Goal: Task Accomplishment & Management: Use online tool/utility

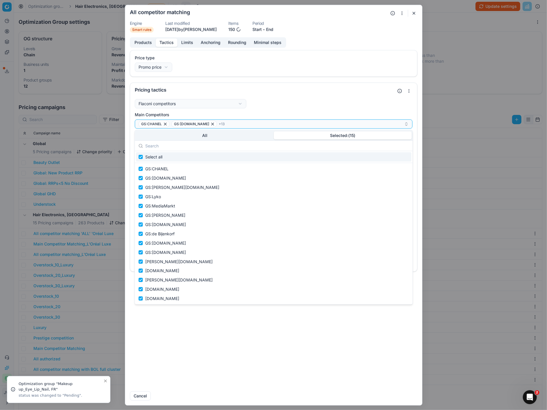
scroll to position [42, 0]
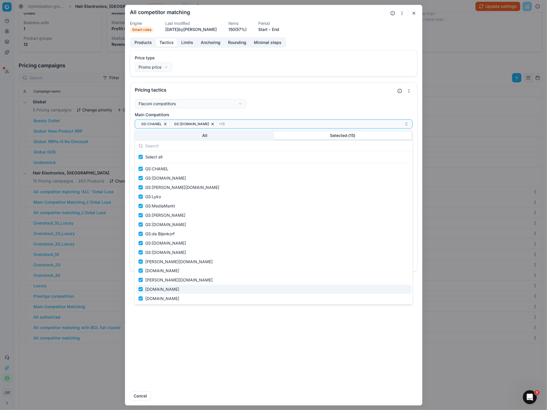
click at [414, 13] on button "button" at bounding box center [413, 13] width 7 height 7
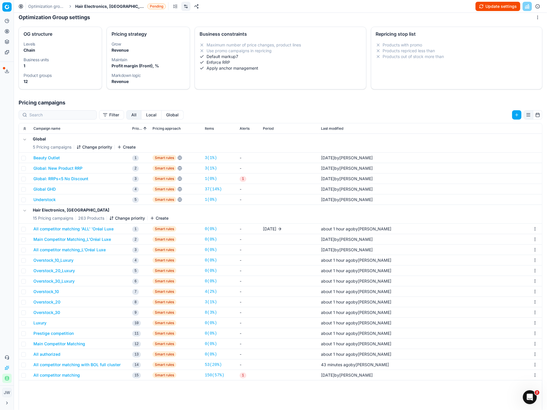
scroll to position [0, 0]
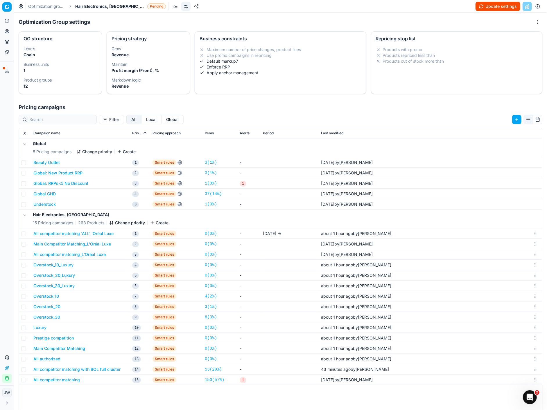
click at [59, 235] on button "All competitor matching 'ALL' 'Oréal Luxe" at bounding box center [73, 234] width 80 height 6
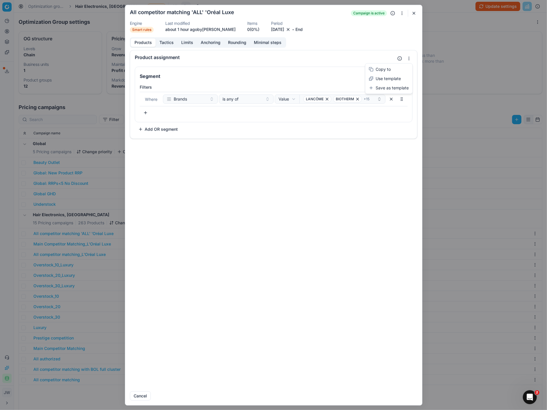
click at [409, 60] on button "button" at bounding box center [408, 58] width 7 height 7
click at [396, 86] on div "Save as template" at bounding box center [388, 87] width 45 height 9
click at [415, 15] on button "button" at bounding box center [413, 13] width 7 height 7
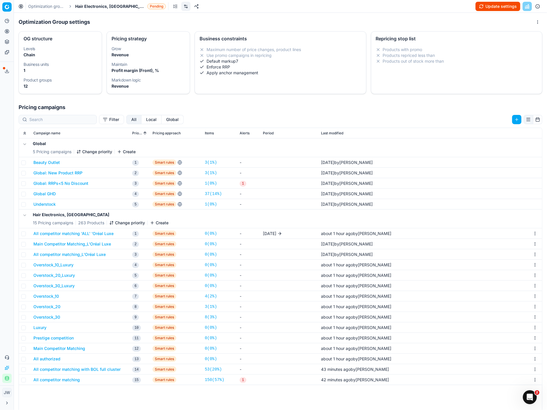
click at [94, 245] on button "Main Competitor Matching_L'Oréal Luxe" at bounding box center [72, 244] width 78 height 6
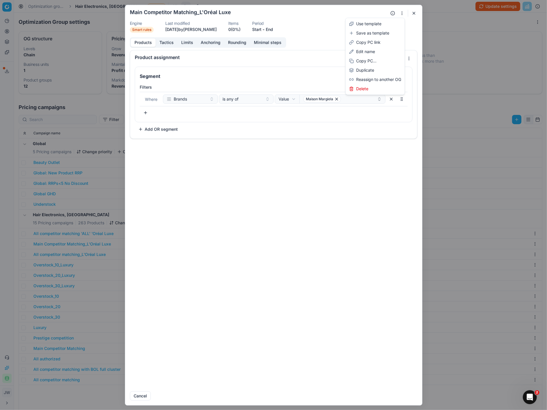
click at [400, 14] on button "button" at bounding box center [401, 13] width 7 height 7
click at [406, 61] on button "button" at bounding box center [408, 58] width 7 height 7
click at [397, 87] on div "Save as template" at bounding box center [388, 87] width 45 height 9
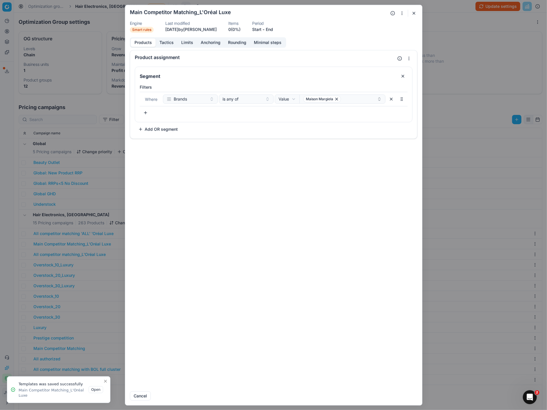
click at [88, 260] on div "We are saving PC settings. Please wait, it should take a few minutes Main Compe…" at bounding box center [273, 205] width 547 height 410
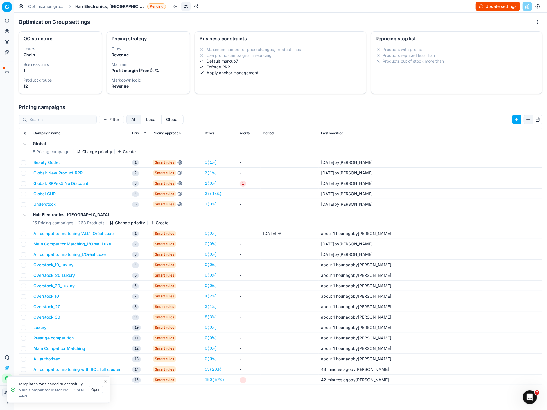
click at [58, 264] on button "Overstock_10_Luxury" at bounding box center [53, 265] width 40 height 6
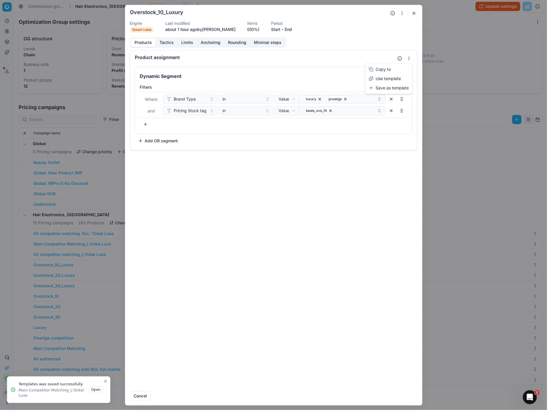
click at [410, 58] on button "button" at bounding box center [408, 58] width 7 height 7
click at [395, 87] on div "Save as template" at bounding box center [388, 87] width 45 height 9
click at [89, 267] on div "We are saving PC settings. Please wait, it should take a few minutes Overstock_…" at bounding box center [273, 205] width 547 height 410
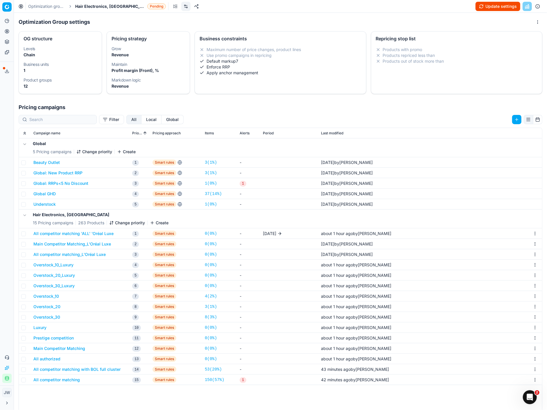
click at [58, 277] on button "Overstock_20_Luxury" at bounding box center [54, 276] width 42 height 6
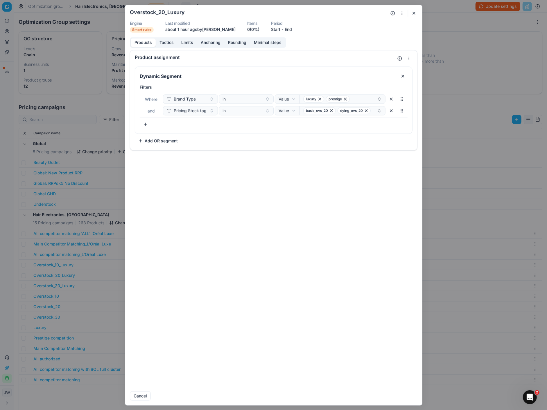
click at [410, 56] on button "button" at bounding box center [408, 58] width 7 height 7
click at [398, 87] on div "Save as template" at bounding box center [388, 87] width 45 height 9
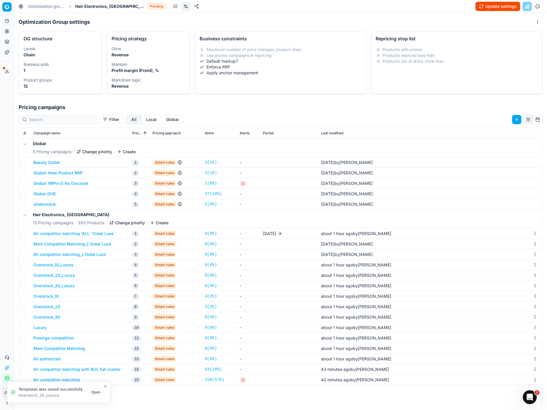
click at [63, 301] on div "We are saving PC settings. Please wait, it should take a few minutes Overstock_…" at bounding box center [273, 205] width 547 height 410
click at [60, 286] on button "Overstock_30_Luxury" at bounding box center [53, 286] width 41 height 6
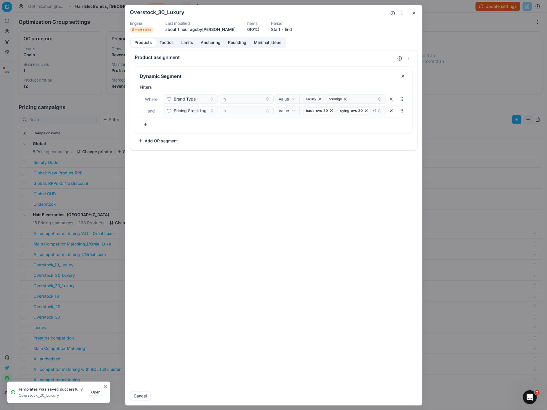
click at [410, 56] on button "button" at bounding box center [408, 58] width 7 height 7
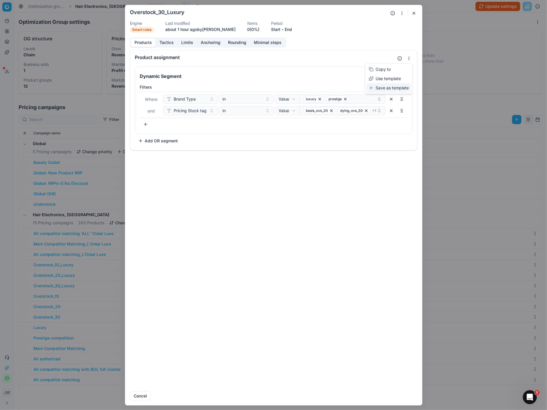
click at [391, 91] on div "Save as template" at bounding box center [388, 87] width 45 height 9
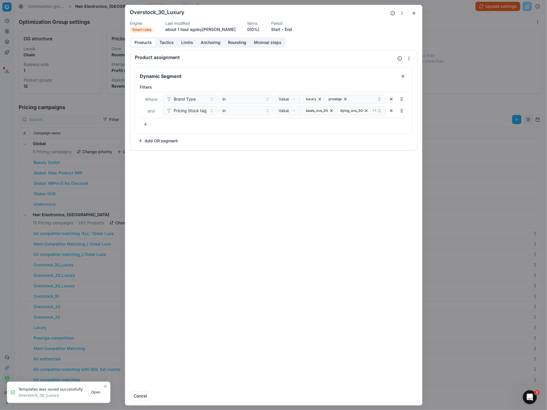
click at [79, 290] on div "We are saving PC settings. Please wait, it should take a few minutes Overstock_…" at bounding box center [273, 205] width 547 height 410
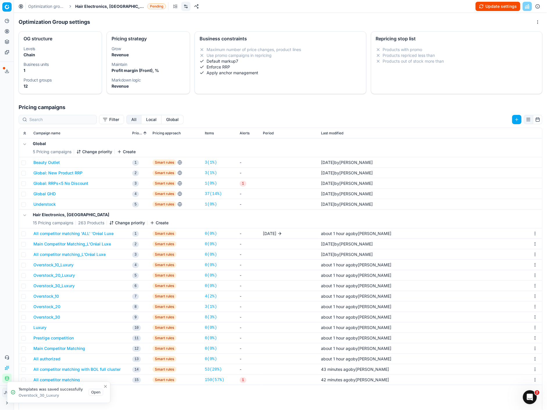
click at [49, 295] on button "Overstock_10" at bounding box center [46, 296] width 26 height 6
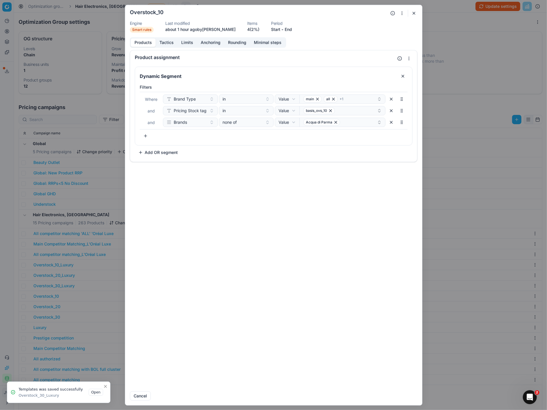
click at [409, 58] on button "button" at bounding box center [408, 58] width 7 height 7
click at [395, 86] on div "Save as template" at bounding box center [388, 87] width 45 height 9
click at [73, 316] on div "We are saving PC settings. Please wait, it should take a few minutes Overstock_…" at bounding box center [273, 205] width 547 height 410
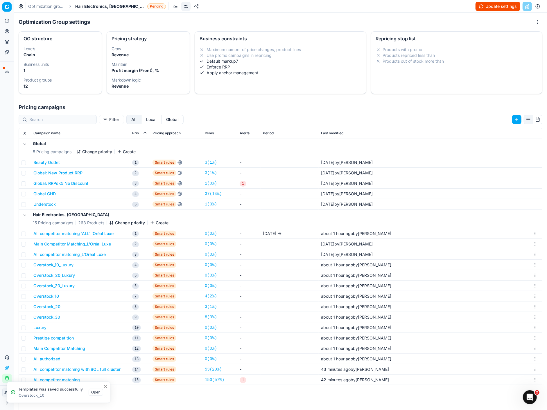
click at [51, 307] on button "Overstock_20" at bounding box center [46, 307] width 27 height 6
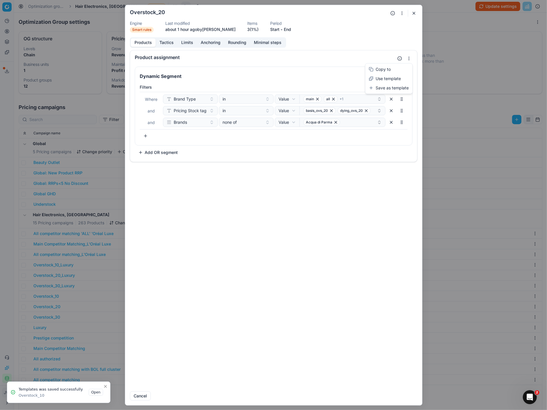
click at [406, 58] on button "button" at bounding box center [408, 58] width 7 height 7
click at [387, 89] on div "Save as template" at bounding box center [388, 87] width 45 height 9
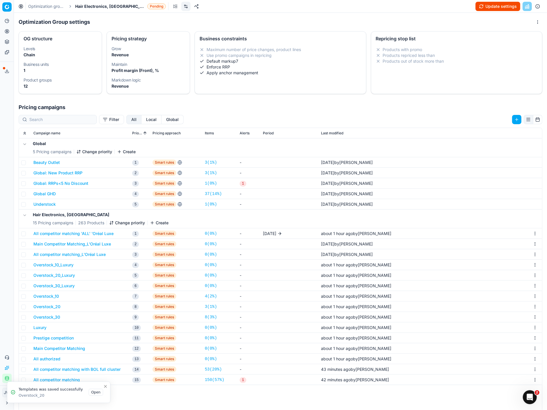
click at [48, 314] on div "We are saving PC settings. Please wait, it should take a few minutes Overstock_…" at bounding box center [273, 205] width 547 height 410
click at [48, 318] on button "Overstock_30" at bounding box center [46, 317] width 27 height 6
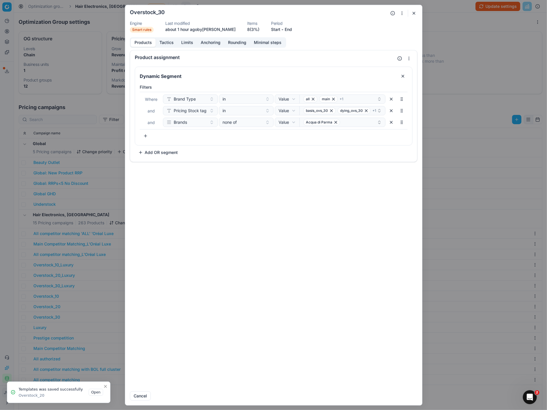
click at [408, 59] on button "button" at bounding box center [408, 58] width 7 height 7
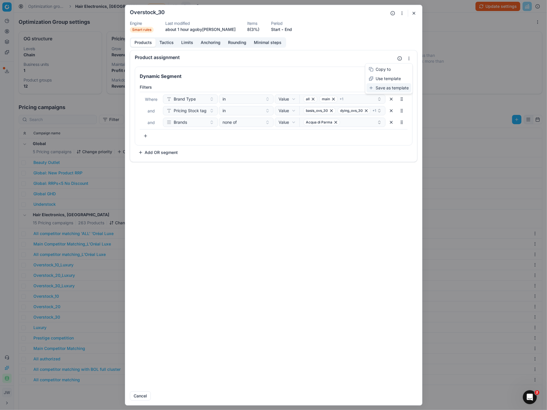
click at [394, 89] on div "Save as template" at bounding box center [388, 87] width 45 height 9
click at [414, 13] on button "button" at bounding box center [413, 13] width 7 height 7
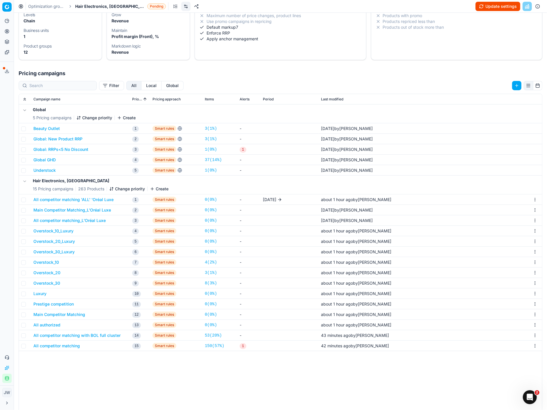
scroll to position [34, 0]
click at [42, 292] on button "Luxury" at bounding box center [39, 294] width 13 height 6
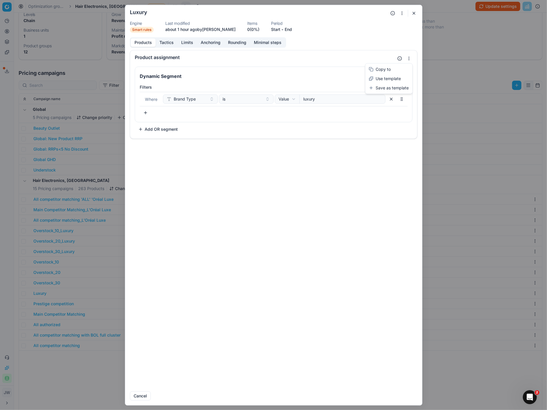
click at [408, 60] on button "button" at bounding box center [408, 58] width 7 height 7
click at [399, 87] on div "Save as template" at bounding box center [388, 87] width 45 height 9
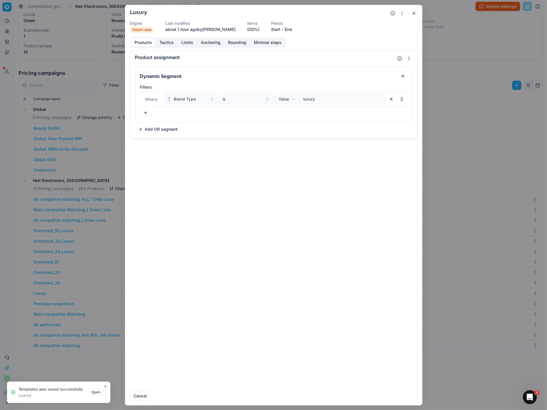
click at [74, 294] on div "We are saving PC settings. Please wait, it should take a few minutes Luxury Eng…" at bounding box center [273, 205] width 547 height 410
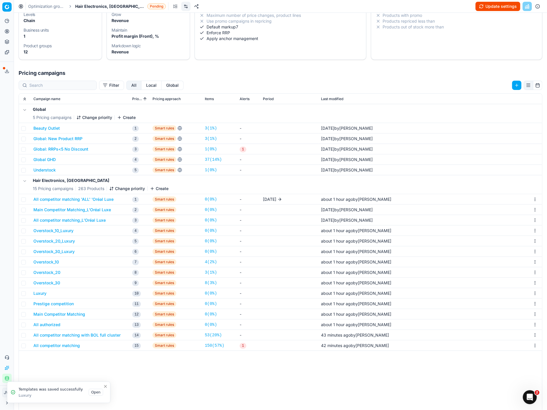
click at [42, 303] on button "Prestige competition" at bounding box center [53, 304] width 40 height 6
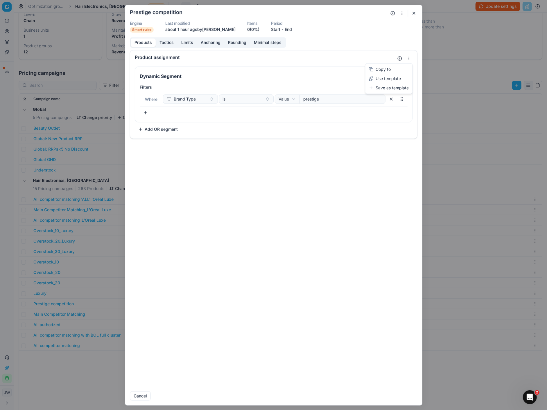
click at [410, 57] on button "button" at bounding box center [408, 58] width 7 height 7
click at [394, 87] on div "Save as template" at bounding box center [388, 87] width 45 height 9
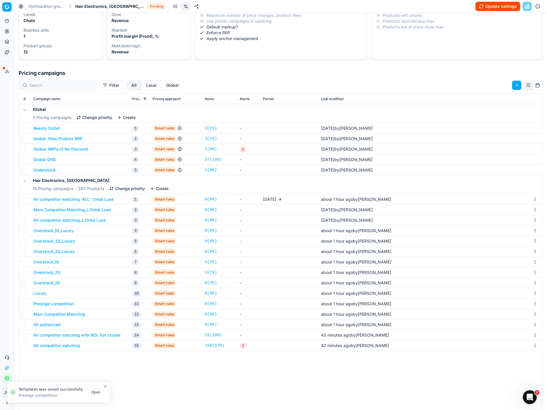
click at [72, 313] on div "We are saving PC settings. Please wait, it should take a few minutes Prestige c…" at bounding box center [273, 205] width 547 height 410
click at [63, 314] on button "Main Competitor Matching" at bounding box center [59, 314] width 52 height 6
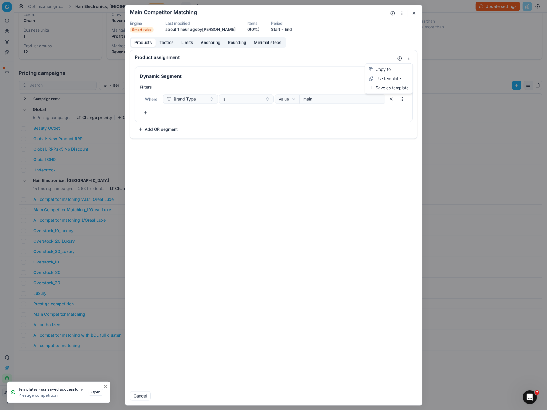
click at [407, 58] on button "button" at bounding box center [408, 58] width 7 height 7
click at [395, 87] on div "Save as template" at bounding box center [388, 87] width 45 height 9
click at [59, 320] on div "We are saving PC settings. Please wait, it should take a few minutes Main Compe…" at bounding box center [273, 205] width 547 height 410
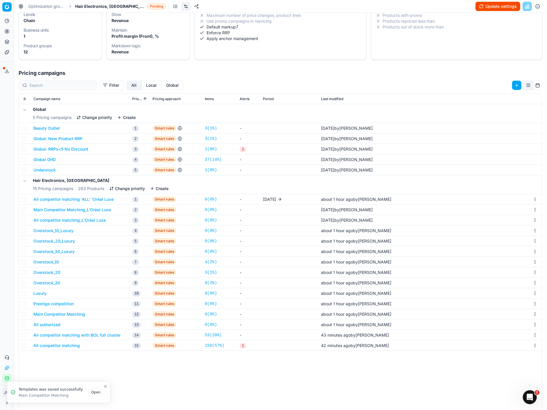
click at [50, 325] on button "All authorized" at bounding box center [46, 325] width 27 height 6
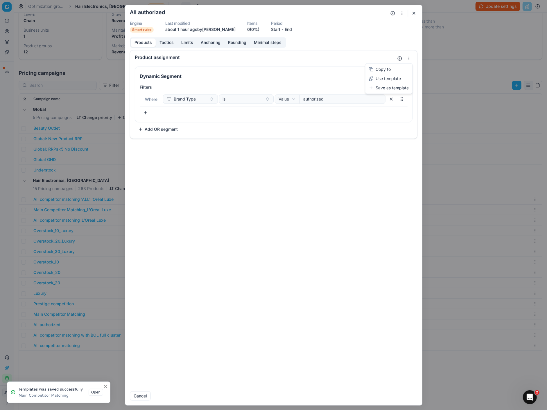
click at [411, 59] on button "button" at bounding box center [408, 58] width 7 height 7
click at [388, 87] on div "Save as template" at bounding box center [388, 87] width 45 height 9
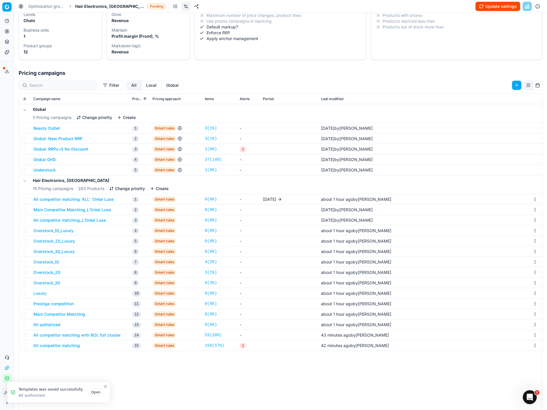
click at [67, 315] on div "We are saving PC settings. Please wait, it should take a few minutes All author…" at bounding box center [273, 205] width 547 height 410
click at [59, 334] on button "All competitor matching with BOL full cluster" at bounding box center [76, 335] width 87 height 6
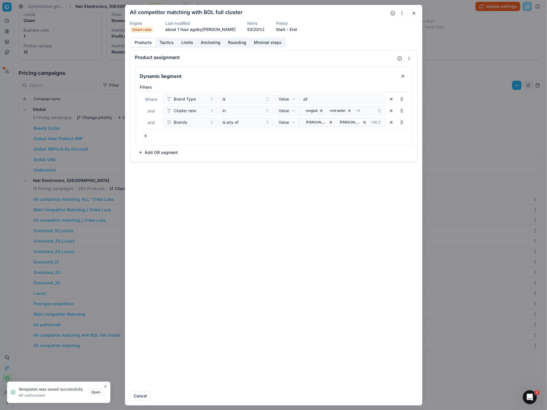
click at [408, 59] on button "button" at bounding box center [408, 58] width 7 height 7
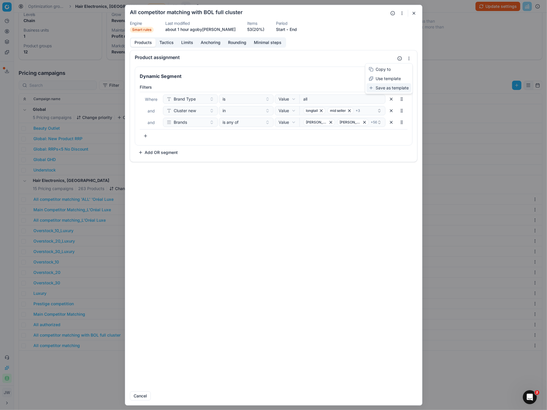
click at [392, 87] on div "Save as template" at bounding box center [388, 87] width 45 height 9
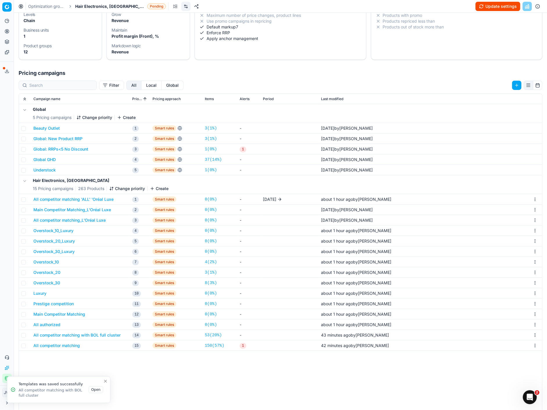
click at [66, 354] on div "We are saving PC settings. Please wait, it should take a few minutes All compet…" at bounding box center [273, 205] width 547 height 410
click at [59, 347] on button "All competitor matching" at bounding box center [56, 346] width 46 height 6
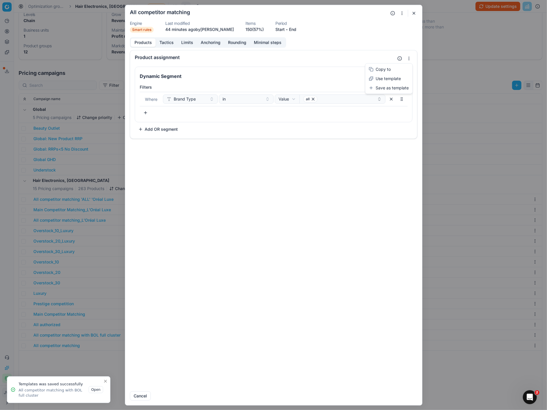
click at [408, 62] on button "button" at bounding box center [408, 58] width 7 height 7
click at [394, 90] on div "Save as template" at bounding box center [388, 87] width 45 height 9
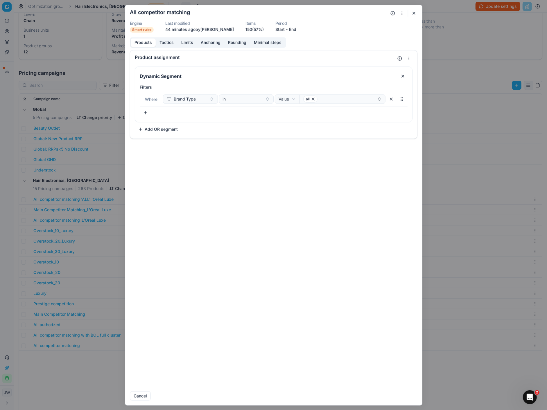
click at [414, 12] on button "button" at bounding box center [413, 13] width 7 height 7
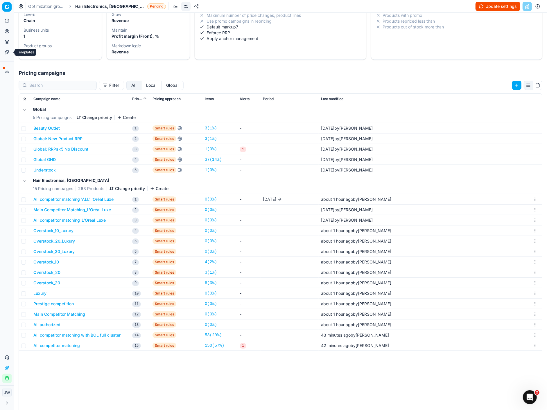
click at [5, 50] on icon at bounding box center [7, 52] width 5 height 5
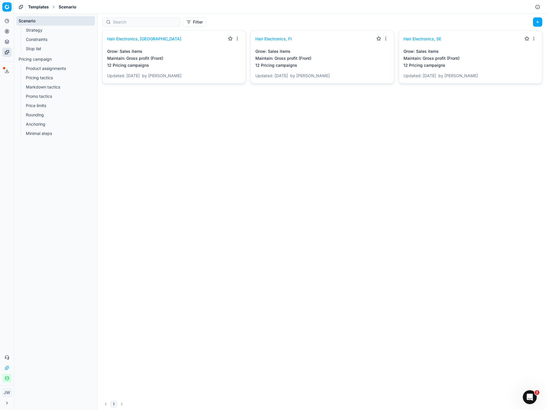
click at [54, 29] on link "Strategy" at bounding box center [56, 30] width 64 height 8
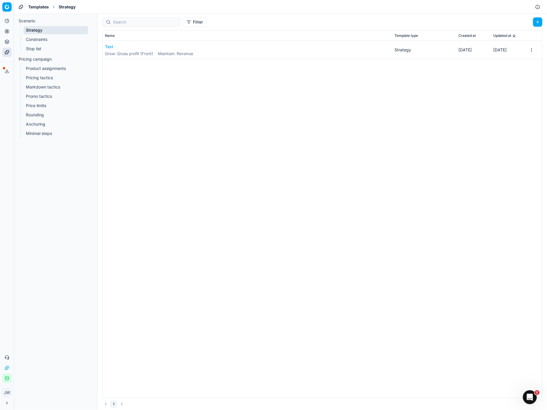
click at [47, 39] on link "Constraints" at bounding box center [56, 39] width 64 height 8
click at [37, 48] on link "Stop list" at bounding box center [56, 49] width 64 height 8
click at [40, 68] on link "Product assignments" at bounding box center [56, 68] width 64 height 8
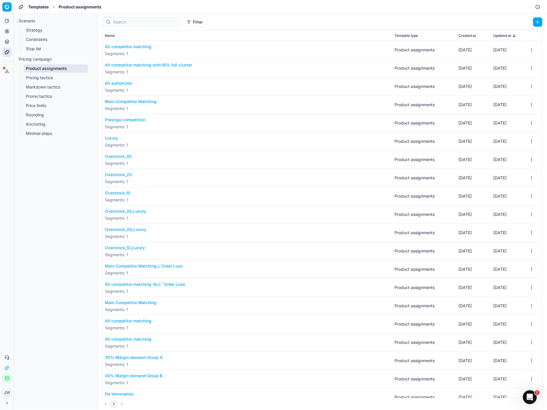
click at [133, 48] on button "All competitor matching" at bounding box center [128, 47] width 46 height 6
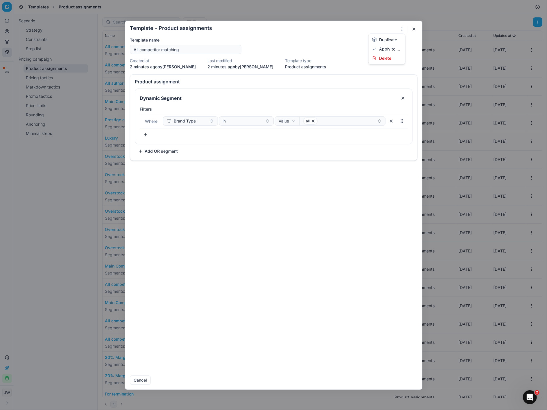
click at [403, 30] on button "button" at bounding box center [401, 29] width 7 height 7
click at [394, 50] on div "Apply to ..." at bounding box center [387, 48] width 34 height 9
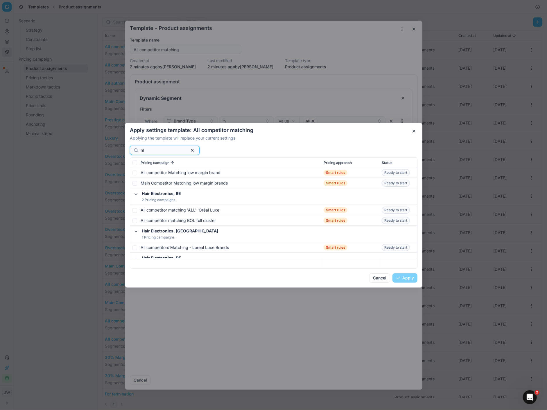
scroll to position [88, 0]
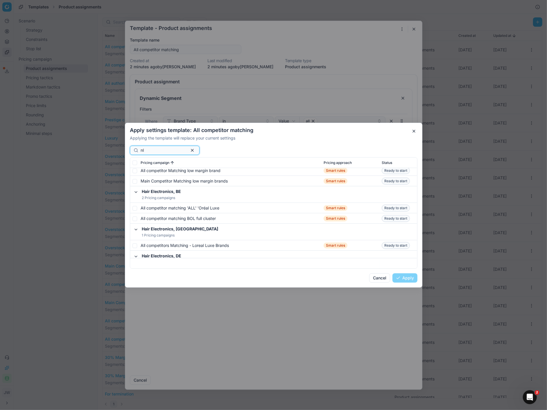
type input "n"
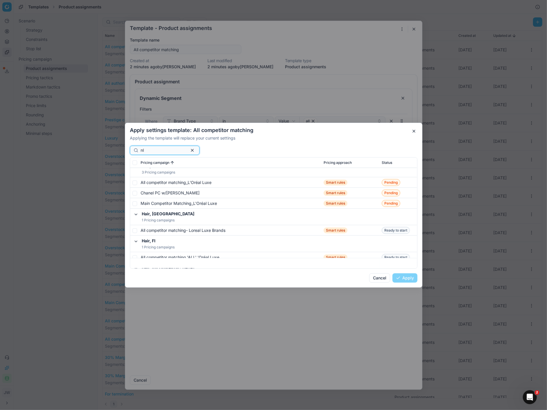
scroll to position [628, 0]
type input "nl"
click at [191, 150] on button "button" at bounding box center [192, 150] width 7 height 7
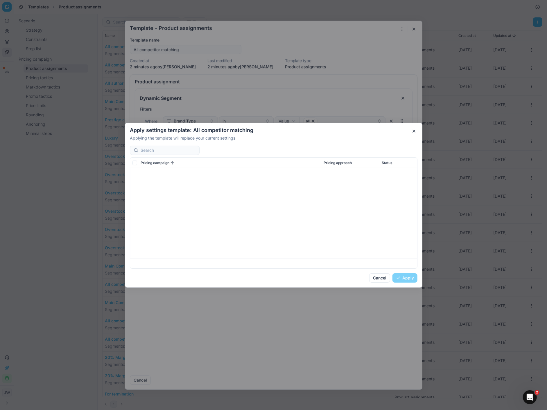
scroll to position [1194, 0]
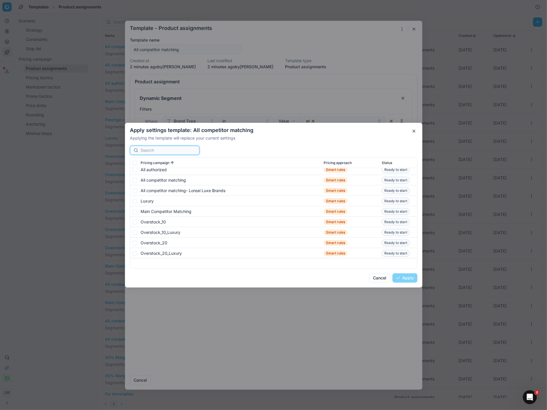
click at [153, 150] on input at bounding box center [167, 150] width 55 height 6
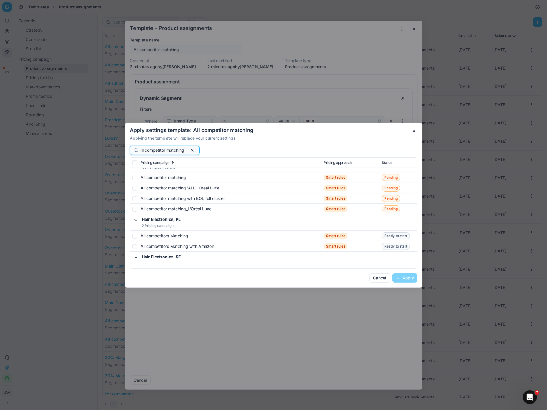
scroll to position [389, 0]
type input "all competitor matching"
click at [136, 176] on input "checkbox" at bounding box center [134, 177] width 5 height 5
checkbox input "true"
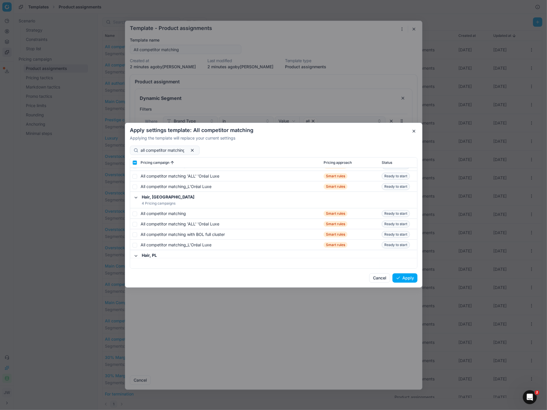
scroll to position [863, 0]
click at [135, 212] on input "checkbox" at bounding box center [134, 212] width 5 height 5
checkbox input "true"
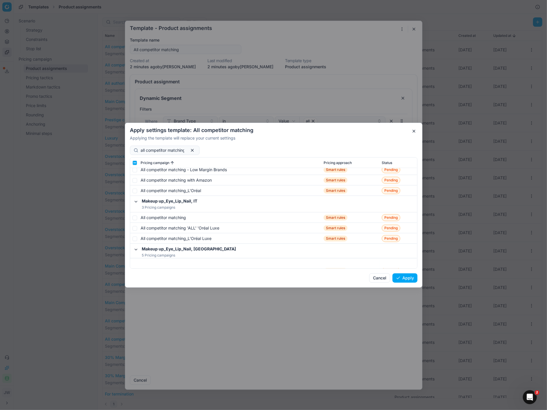
scroll to position [1329, 0]
click at [136, 218] on input "checkbox" at bounding box center [134, 217] width 5 height 5
checkbox input "false"
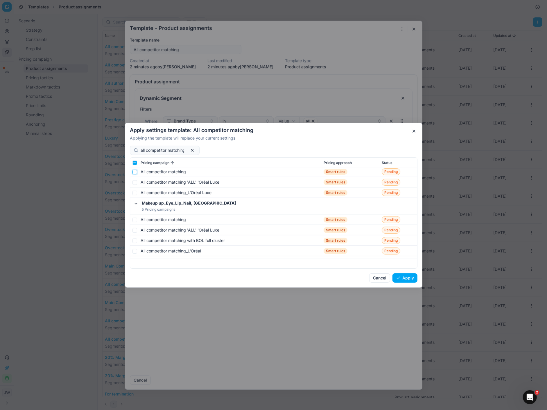
scroll to position [1375, 0]
click at [136, 220] on input "checkbox" at bounding box center [134, 219] width 5 height 5
checkbox input "true"
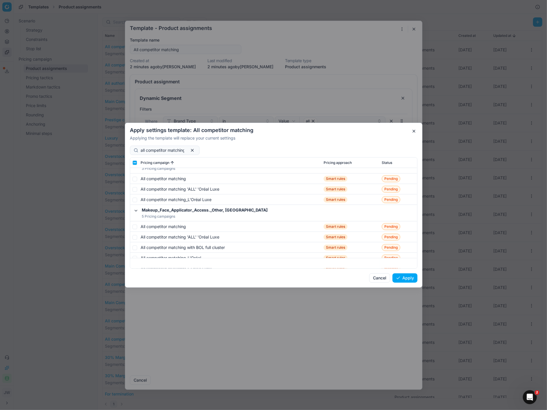
scroll to position [1909, 0]
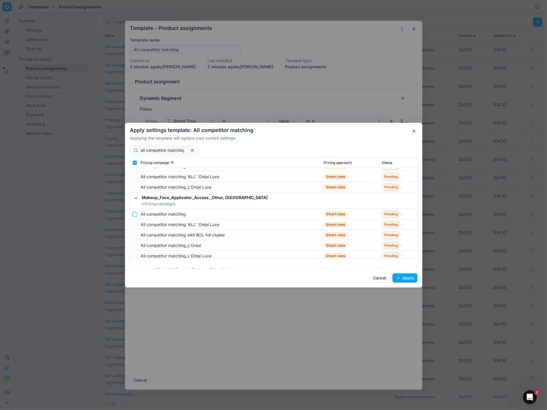
click at [135, 213] on input "checkbox" at bounding box center [134, 214] width 5 height 5
checkbox input "true"
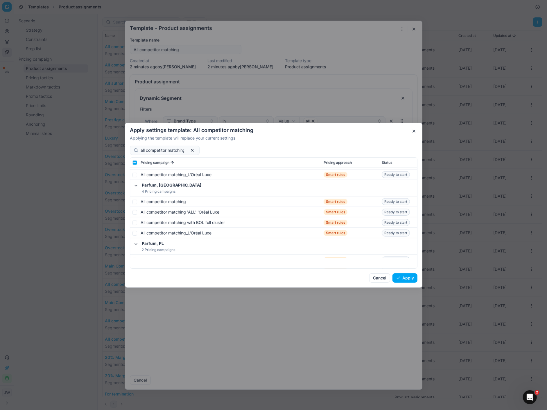
scroll to position [2444, 0]
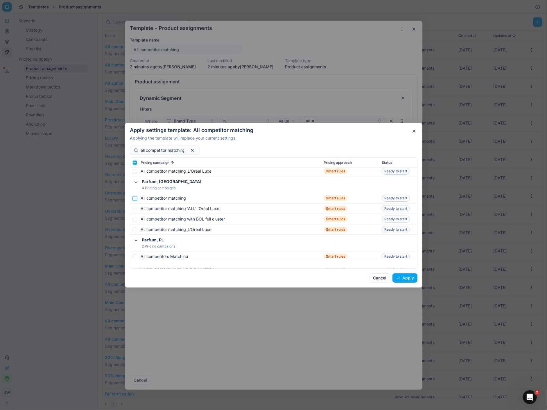
click at [134, 198] on input "checkbox" at bounding box center [134, 198] width 5 height 5
checkbox input "true"
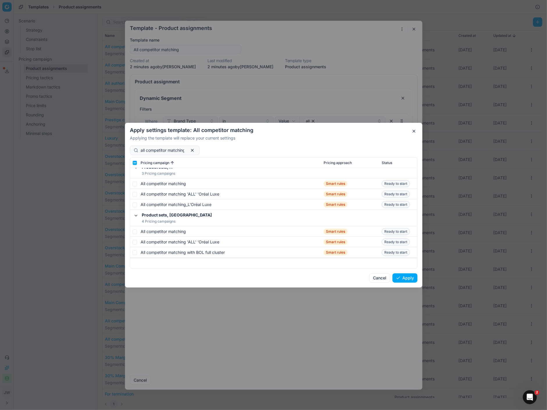
scroll to position [2921, 0]
click at [135, 229] on input "checkbox" at bounding box center [134, 230] width 5 height 5
checkbox input "true"
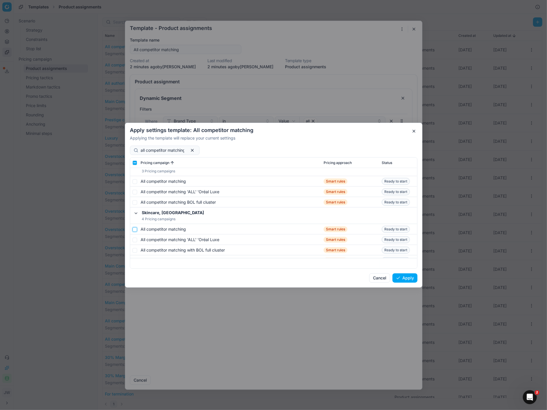
click at [135, 228] on input "checkbox" at bounding box center [134, 229] width 5 height 5
checkbox input "true"
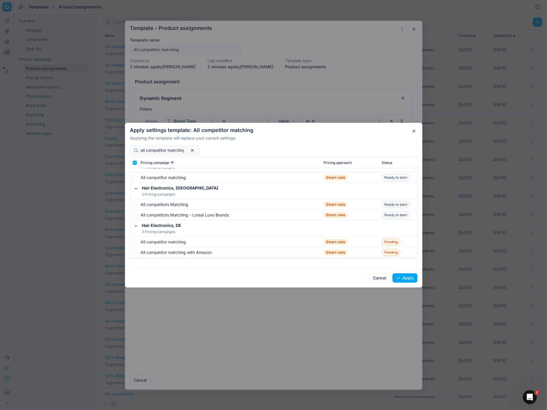
scroll to position [0, 0]
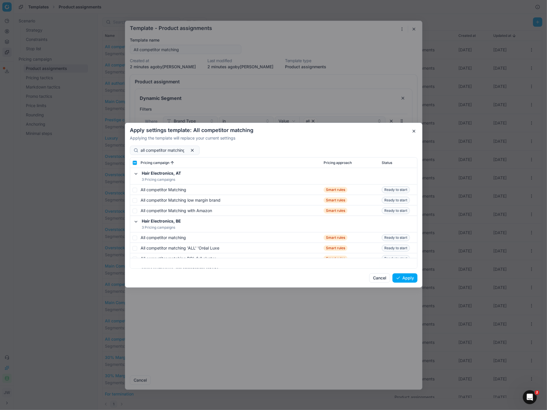
click at [405, 279] on button "Apply" at bounding box center [404, 277] width 25 height 9
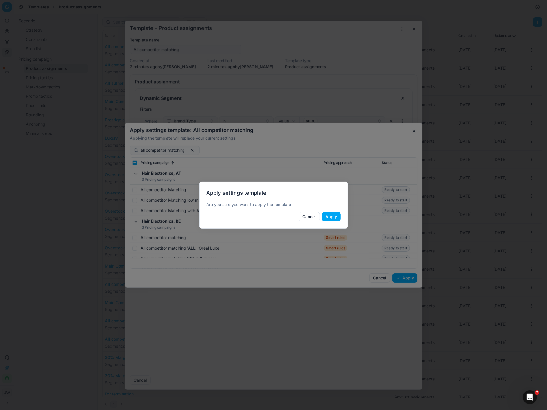
click at [329, 214] on button "Apply" at bounding box center [331, 216] width 19 height 9
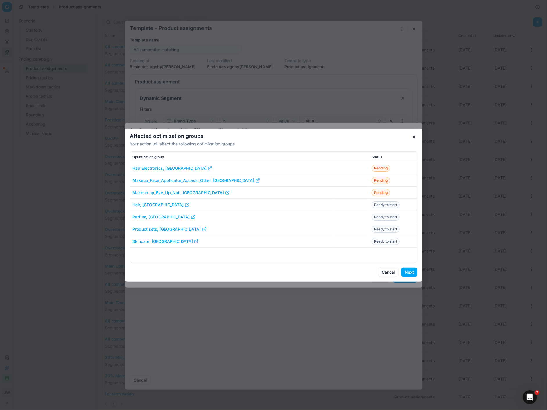
click at [410, 274] on button "Next" at bounding box center [409, 272] width 16 height 9
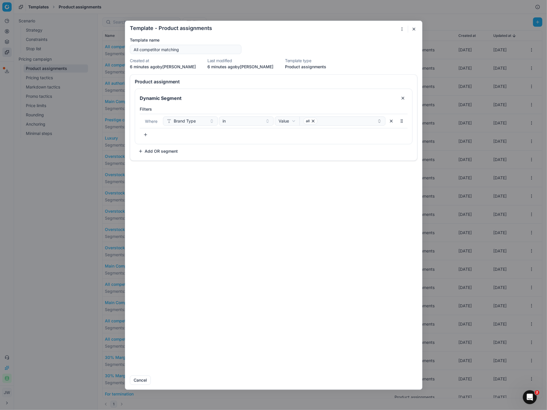
click at [413, 29] on button "button" at bounding box center [413, 29] width 7 height 7
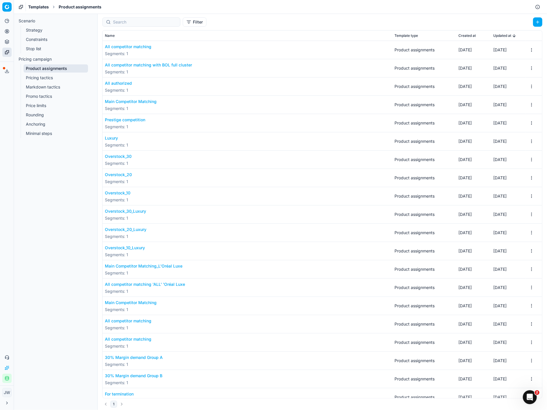
click at [133, 66] on button "All competitor matching with BOL full cluster" at bounding box center [148, 65] width 87 height 6
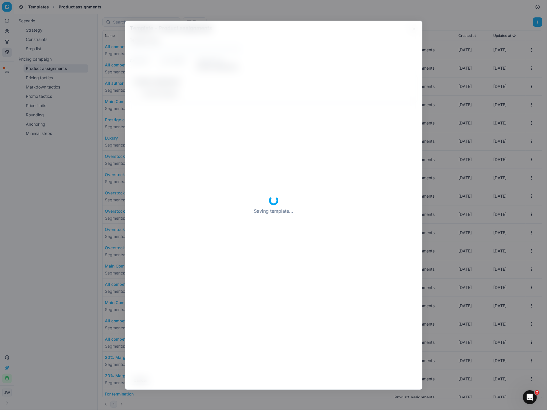
type input "All competitor matching with BOL full cluster"
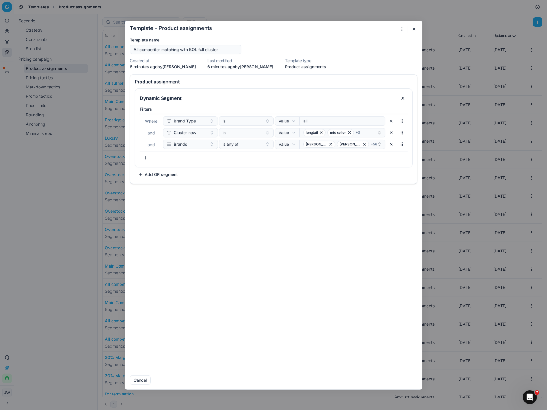
click at [402, 28] on button "button" at bounding box center [401, 29] width 7 height 7
drag, startPoint x: 393, startPoint y: 48, endPoint x: 271, endPoint y: 42, distance: 122.4
click at [271, 42] on body "Pricing platform Analytics Pricing Product portfolio Templates Export service 6…" at bounding box center [273, 205] width 547 height 410
drag, startPoint x: 222, startPoint y: 48, endPoint x: 129, endPoint y: 47, distance: 93.8
click at [129, 47] on form "Template - Product assignments Saving template... Template name All competitor …" at bounding box center [273, 205] width 297 height 369
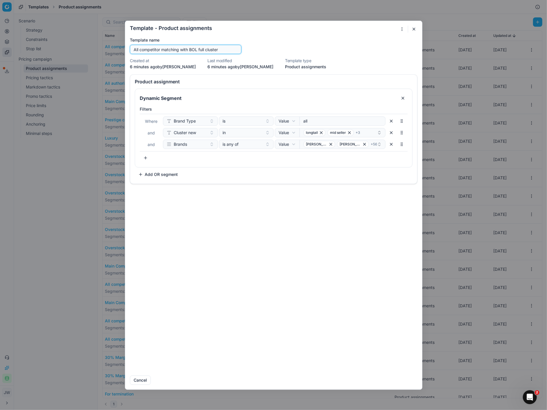
click at [146, 47] on input "All competitor matching with BOL full cluster" at bounding box center [185, 49] width 106 height 9
click at [402, 31] on button "button" at bounding box center [401, 29] width 7 height 7
click at [389, 49] on div "Apply to ..." at bounding box center [387, 48] width 34 height 9
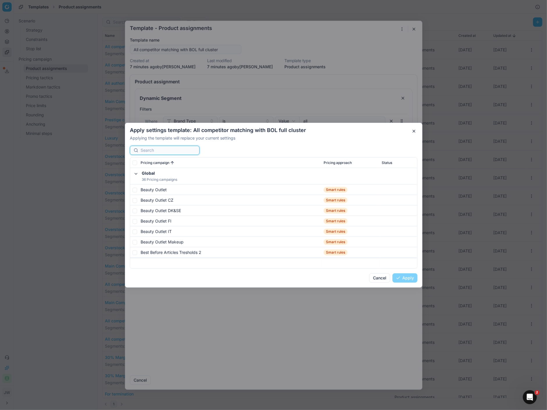
paste input "All competitor matching with BOL full cluster"
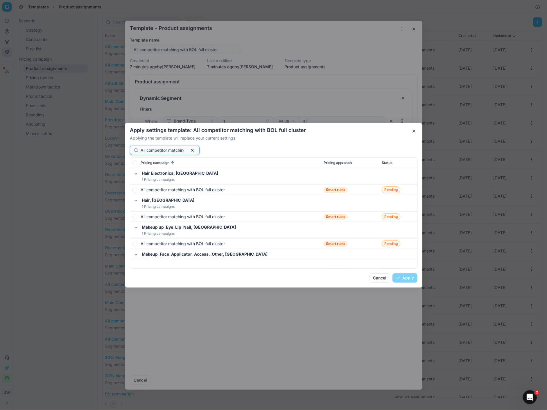
scroll to position [0, 42]
type input "All competitor matching with BOL full cluster"
click at [133, 191] on input "checkbox" at bounding box center [134, 190] width 5 height 5
checkbox input "true"
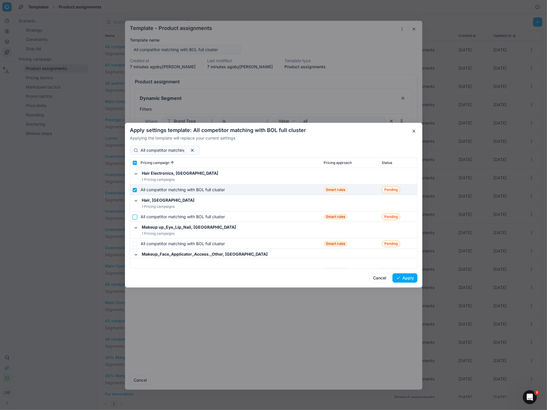
click at [135, 216] on input "checkbox" at bounding box center [134, 217] width 5 height 5
checkbox input "true"
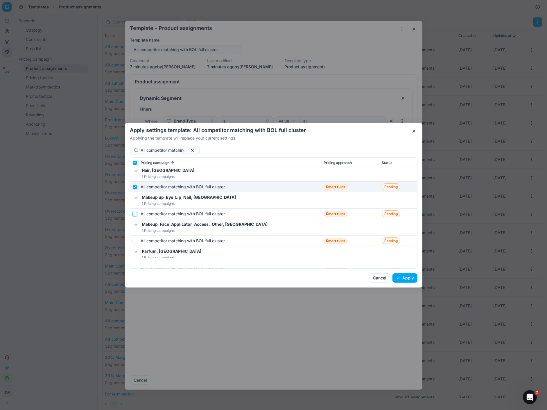
click at [136, 214] on input "checkbox" at bounding box center [134, 214] width 5 height 5
checkbox input "true"
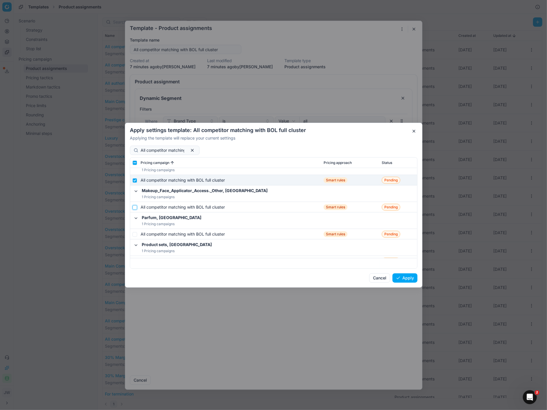
click at [135, 208] on input "checkbox" at bounding box center [134, 207] width 5 height 5
checkbox input "true"
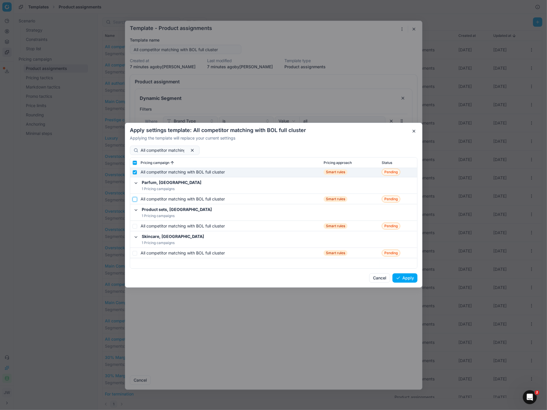
click at [136, 199] on input "checkbox" at bounding box center [134, 199] width 5 height 5
checkbox input "true"
click at [135, 221] on td at bounding box center [134, 226] width 8 height 10
click at [135, 225] on input "checkbox" at bounding box center [134, 226] width 5 height 5
checkbox input "true"
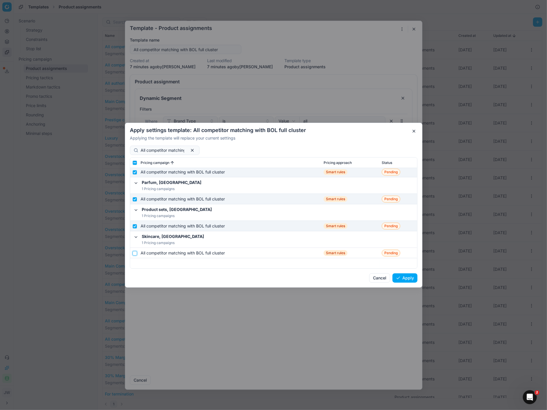
click at [136, 252] on input "checkbox" at bounding box center [134, 253] width 5 height 5
checkbox input "true"
click at [403, 279] on button "Apply" at bounding box center [404, 277] width 25 height 9
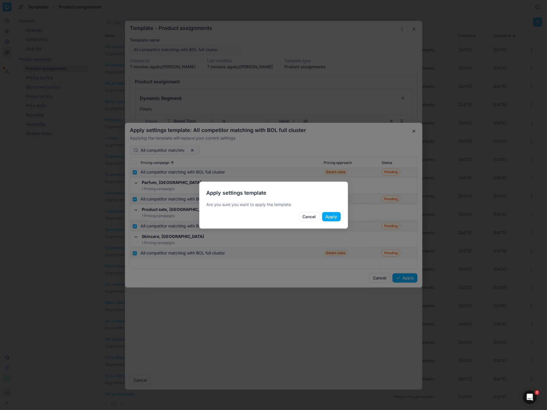
click at [328, 214] on button "Apply" at bounding box center [331, 216] width 19 height 9
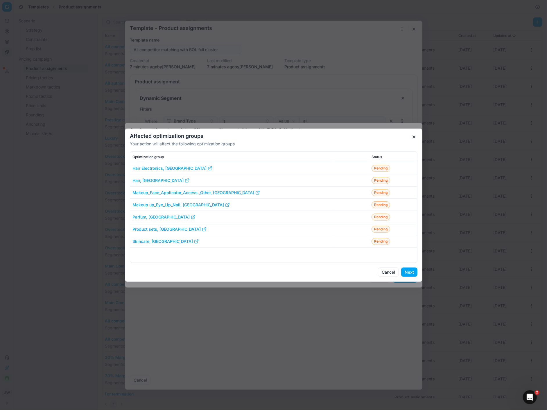
click at [409, 272] on button "Next" at bounding box center [409, 272] width 16 height 9
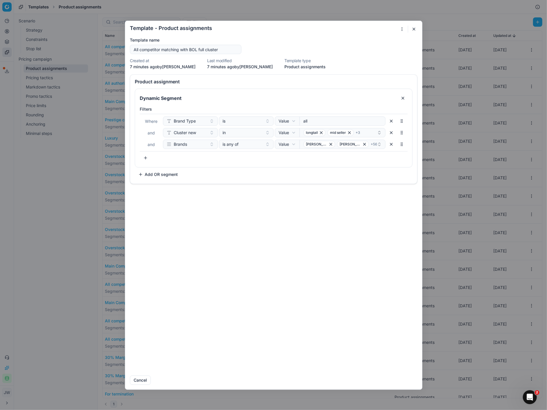
click at [413, 28] on button "button" at bounding box center [413, 29] width 7 height 7
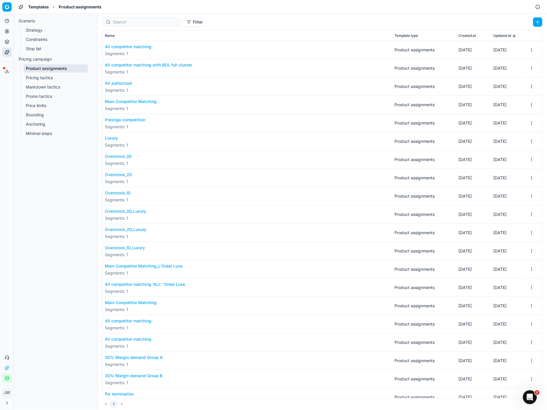
click at [120, 84] on button "All authorized" at bounding box center [118, 83] width 27 height 6
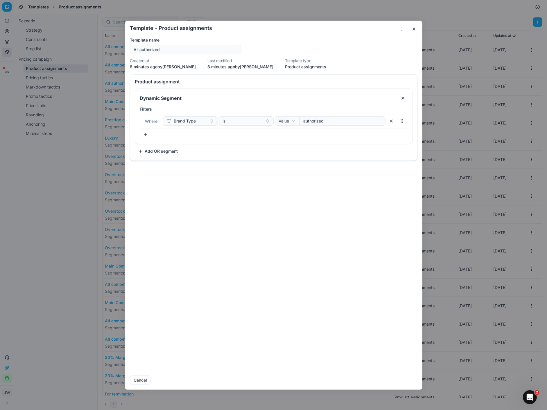
drag, startPoint x: 176, startPoint y: 49, endPoint x: 131, endPoint y: 44, distance: 45.5
click at [131, 44] on div "Template name All authorized" at bounding box center [185, 45] width 111 height 17
click at [401, 28] on button "button" at bounding box center [401, 29] width 7 height 7
click at [390, 47] on div "Apply to ..." at bounding box center [387, 48] width 34 height 9
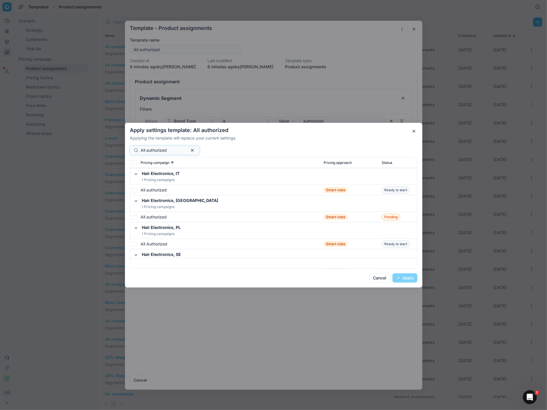
scroll to position [225, 0]
type input "All authorized"
click at [136, 217] on input "checkbox" at bounding box center [134, 216] width 5 height 5
checkbox input "true"
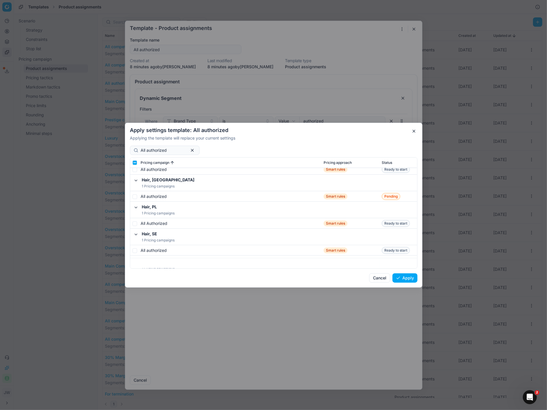
scroll to position [581, 0]
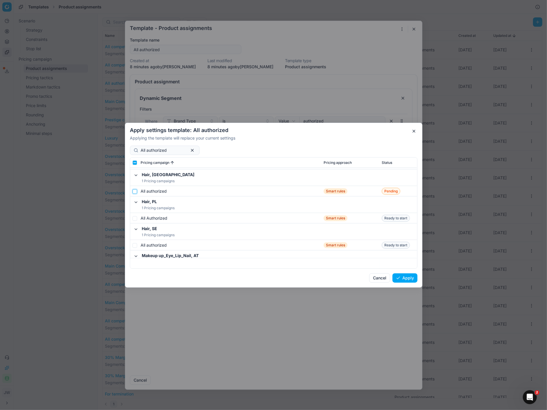
click at [135, 189] on input "checkbox" at bounding box center [134, 191] width 5 height 5
checkbox input "true"
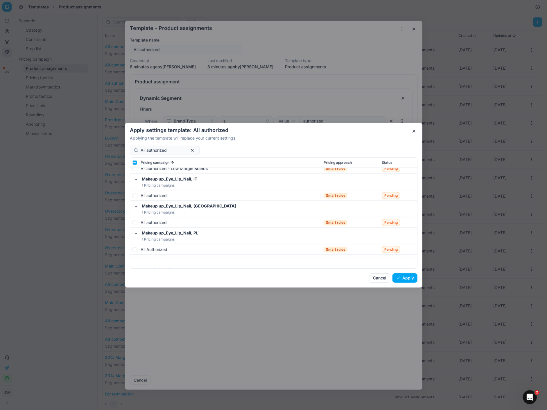
scroll to position [892, 0]
click at [134, 221] on input "checkbox" at bounding box center [134, 221] width 5 height 5
checkbox input "true"
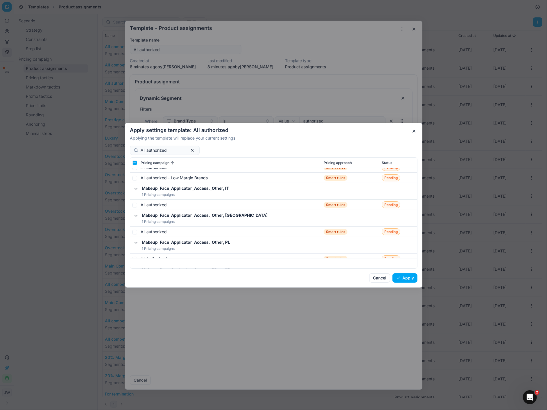
scroll to position [1234, 0]
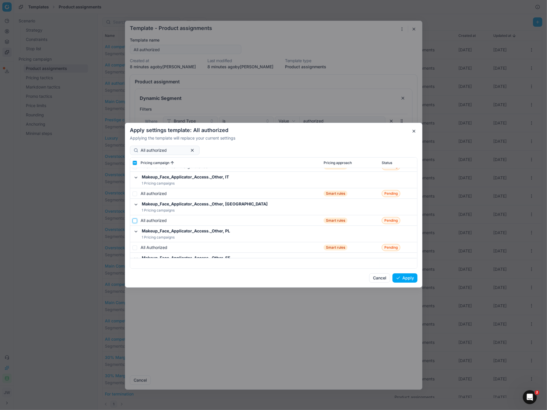
click at [135, 220] on input "checkbox" at bounding box center [134, 220] width 5 height 5
checkbox input "true"
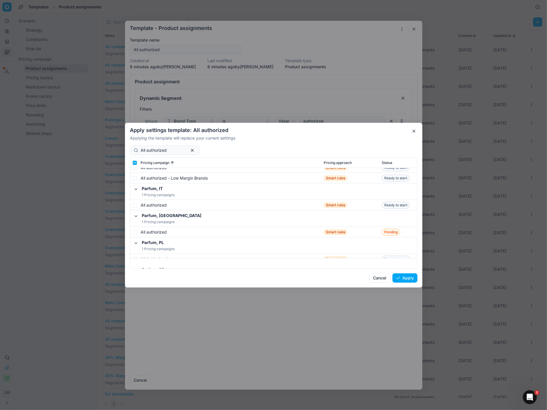
scroll to position [1556, 0]
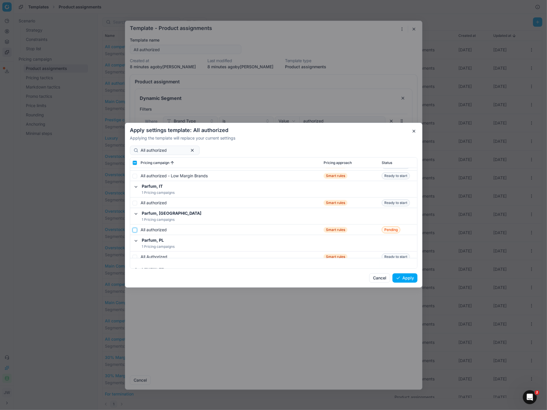
click at [135, 229] on input "checkbox" at bounding box center [134, 230] width 5 height 5
checkbox input "true"
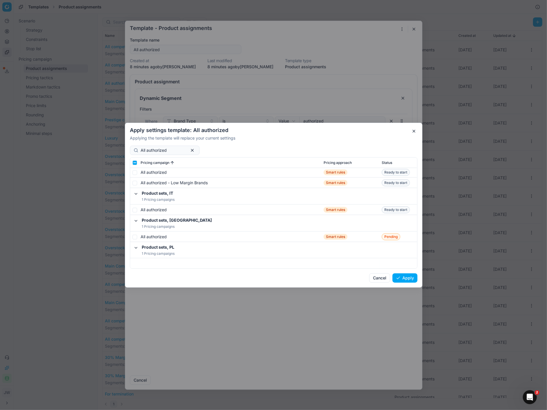
scroll to position [1891, 0]
click at [134, 236] on input "checkbox" at bounding box center [134, 236] width 5 height 5
checkbox input "true"
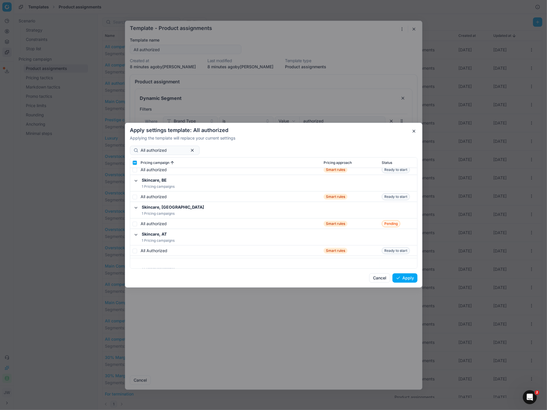
scroll to position [2016, 0]
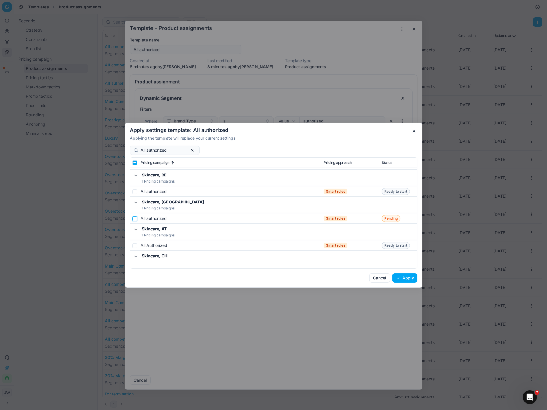
click at [134, 218] on input "checkbox" at bounding box center [134, 218] width 5 height 5
checkbox input "true"
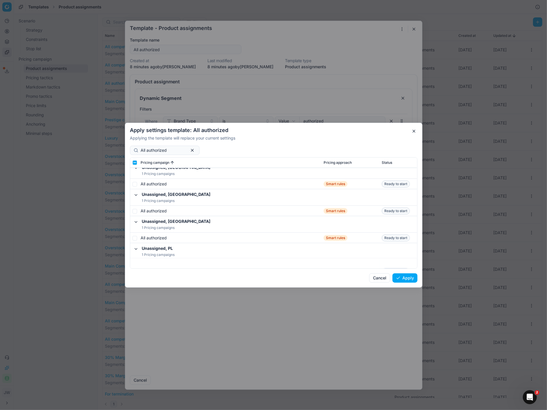
scroll to position [2502, 0]
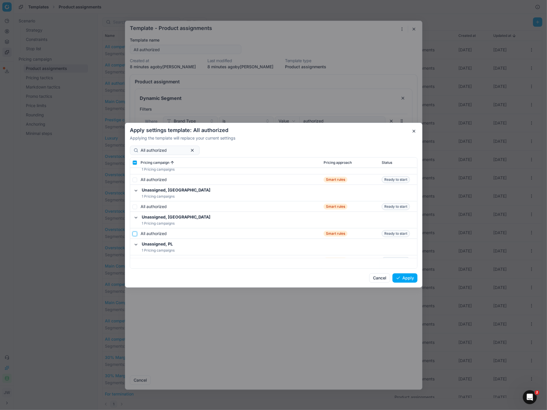
click at [134, 234] on input "checkbox" at bounding box center [134, 233] width 5 height 5
checkbox input "true"
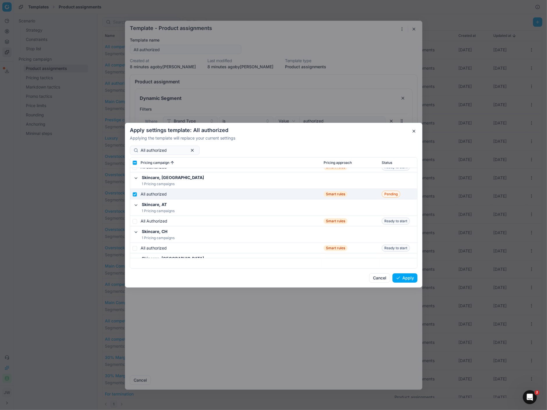
scroll to position [2036, 0]
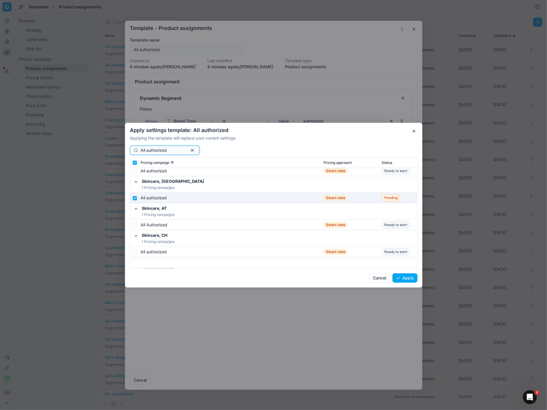
click at [173, 148] on input "All authorized" at bounding box center [162, 150] width 44 height 6
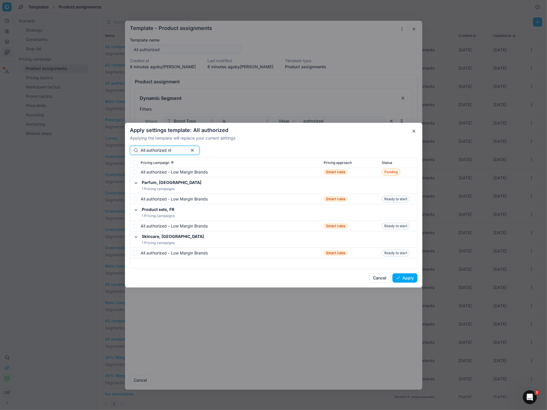
scroll to position [0, 0]
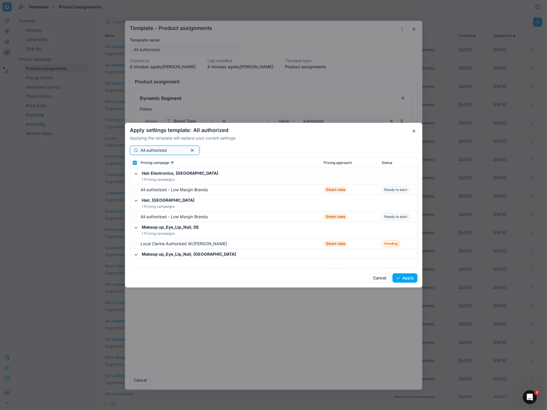
type input "All authorized"
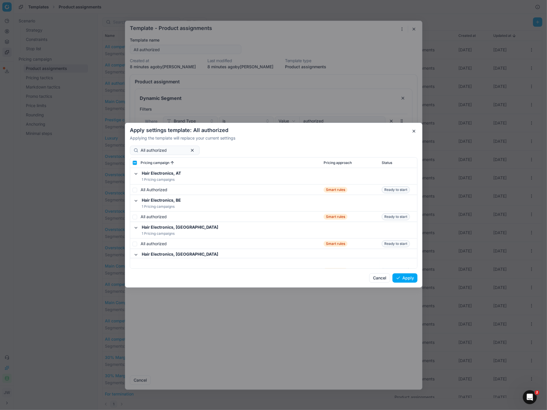
click at [404, 274] on button "Apply" at bounding box center [404, 277] width 25 height 9
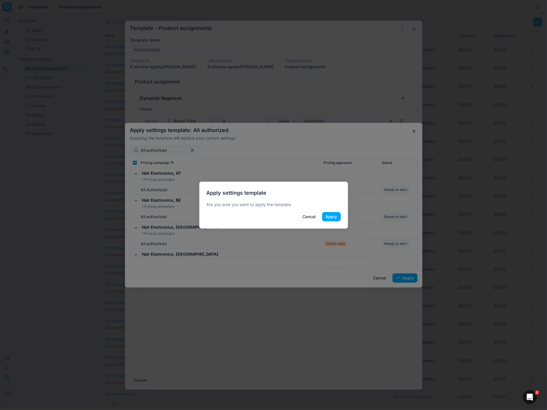
click at [336, 215] on button "Apply" at bounding box center [331, 216] width 19 height 9
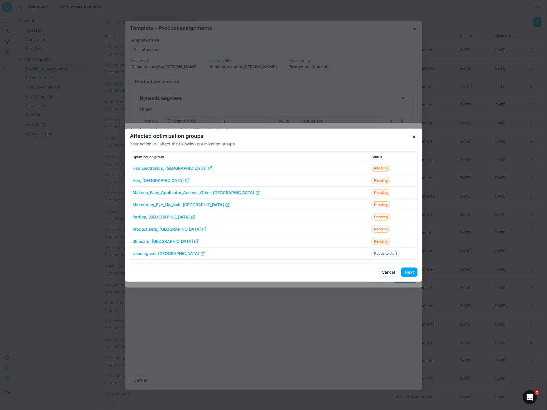
click at [409, 272] on button "Next" at bounding box center [409, 272] width 16 height 9
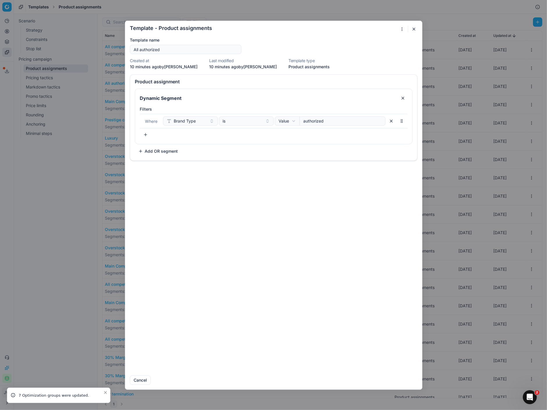
click at [413, 28] on button "button" at bounding box center [413, 29] width 7 height 7
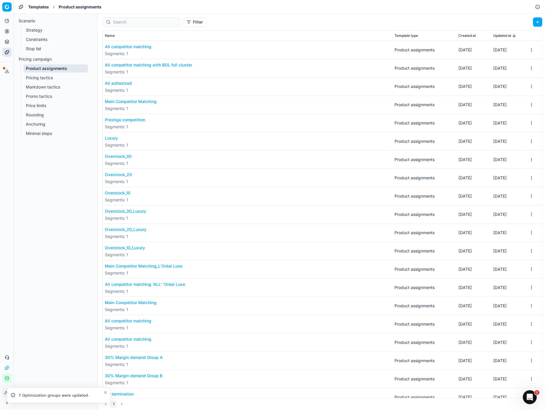
click at [125, 99] on button "Main Competitor Matching" at bounding box center [131, 102] width 52 height 6
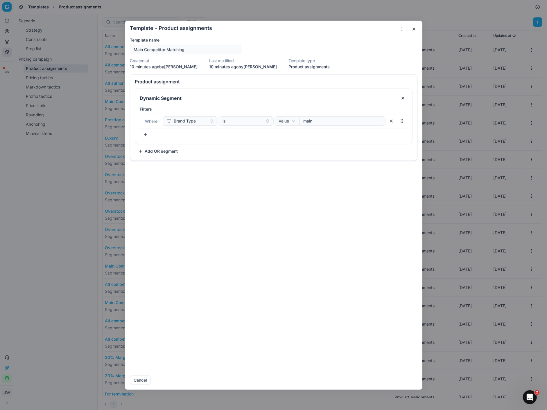
drag, startPoint x: 196, startPoint y: 51, endPoint x: 121, endPoint y: 47, distance: 74.7
click at [121, 47] on div "Template - Product assignments Saving template... Template name Main Competitor…" at bounding box center [273, 205] width 547 height 410
click at [401, 30] on button "button" at bounding box center [401, 29] width 7 height 7
drag, startPoint x: 384, startPoint y: 48, endPoint x: 329, endPoint y: 80, distance: 64.4
click at [329, 80] on body "Pricing platform Analytics Pricing Product portfolio Templates Export service 6…" at bounding box center [273, 205] width 547 height 410
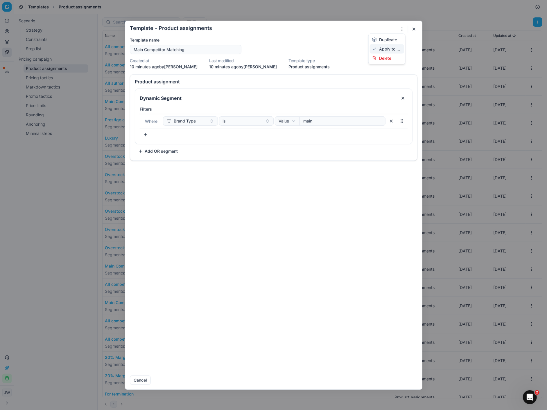
click at [385, 48] on div "Apply to ..." at bounding box center [387, 48] width 34 height 9
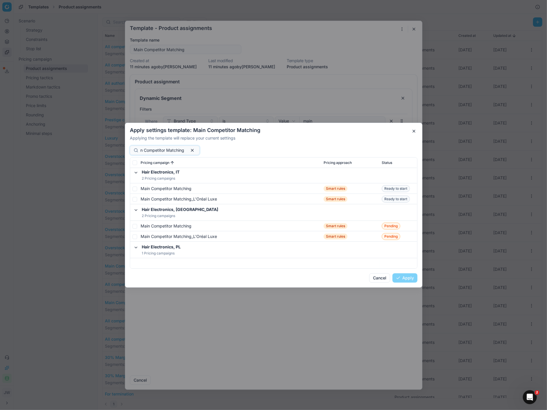
scroll to position [238, 0]
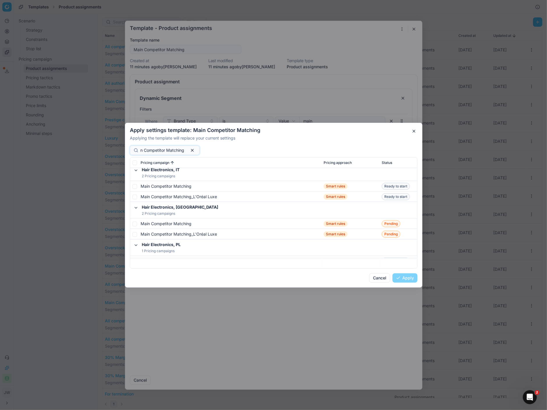
type input "Main Competitor Matching"
click at [136, 224] on input "checkbox" at bounding box center [134, 223] width 5 height 5
checkbox input "true"
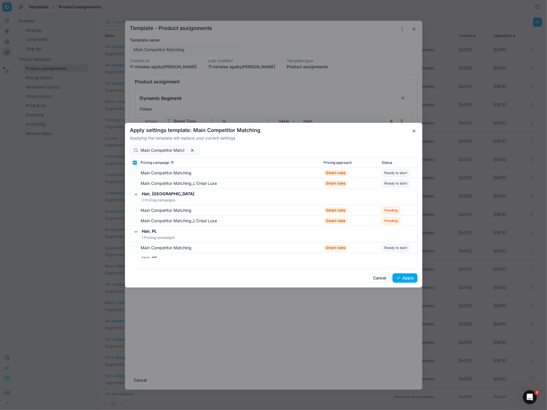
scroll to position [617, 0]
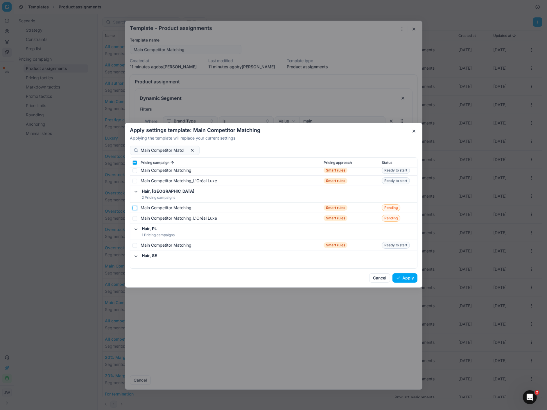
click at [135, 208] on input "checkbox" at bounding box center [134, 208] width 5 height 5
checkbox input "true"
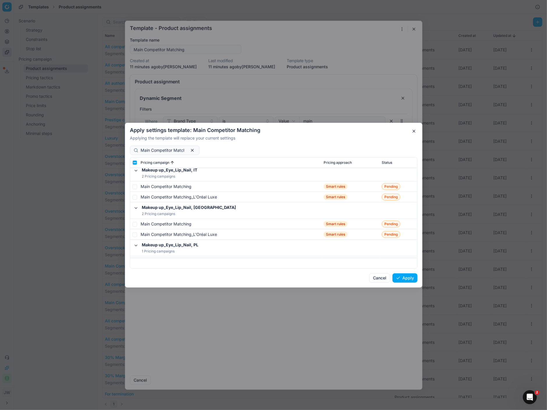
scroll to position [962, 0]
click at [134, 221] on td at bounding box center [134, 224] width 8 height 10
click at [136, 224] on input "checkbox" at bounding box center [134, 224] width 5 height 5
checkbox input "true"
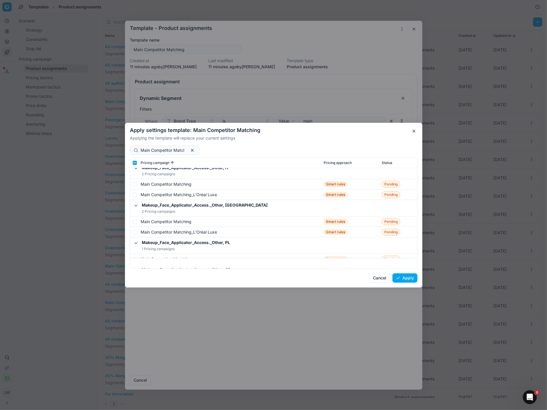
scroll to position [1328, 0]
click at [135, 220] on input "checkbox" at bounding box center [134, 220] width 5 height 5
checkbox input "true"
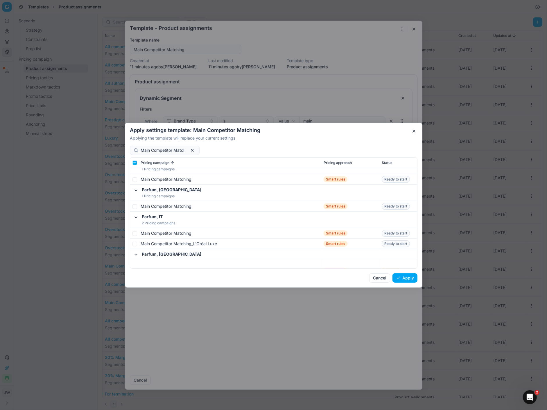
scroll to position [1664, 0]
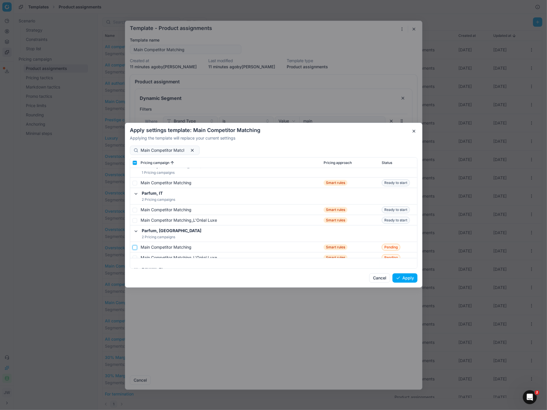
click at [135, 246] on input "checkbox" at bounding box center [134, 247] width 5 height 5
checkbox input "true"
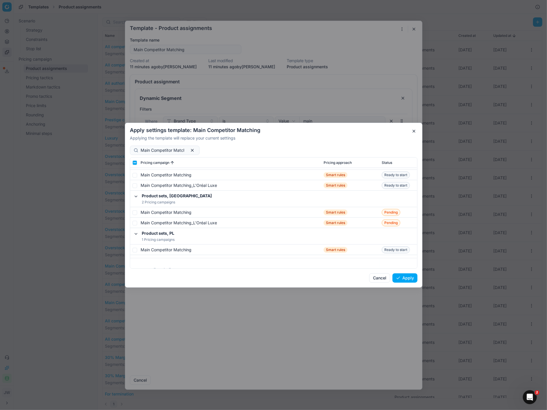
scroll to position [2064, 0]
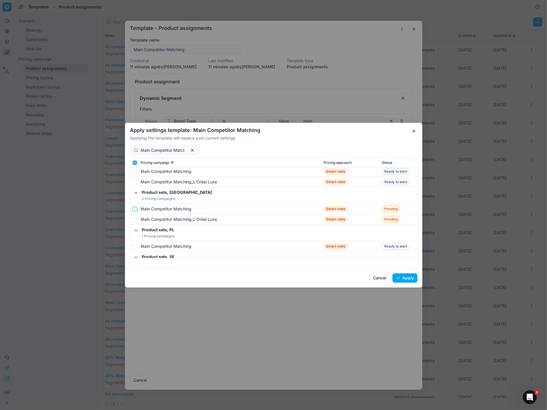
click at [134, 208] on input "checkbox" at bounding box center [134, 209] width 5 height 5
checkbox input "true"
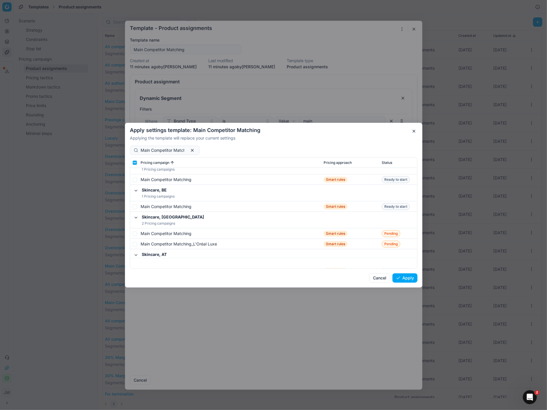
scroll to position [2181, 0]
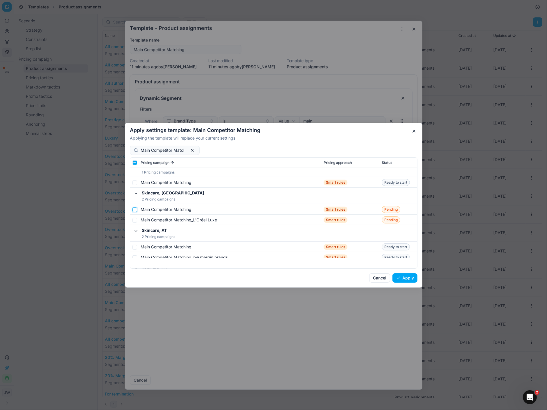
click at [134, 208] on input "checkbox" at bounding box center [134, 209] width 5 height 5
checkbox input "true"
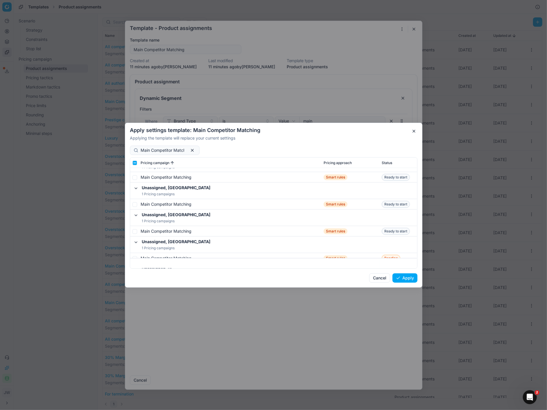
scroll to position [2689, 0]
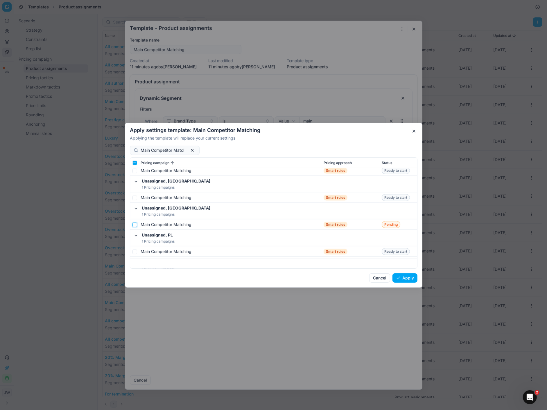
click at [135, 224] on input "checkbox" at bounding box center [134, 224] width 5 height 5
checkbox input "true"
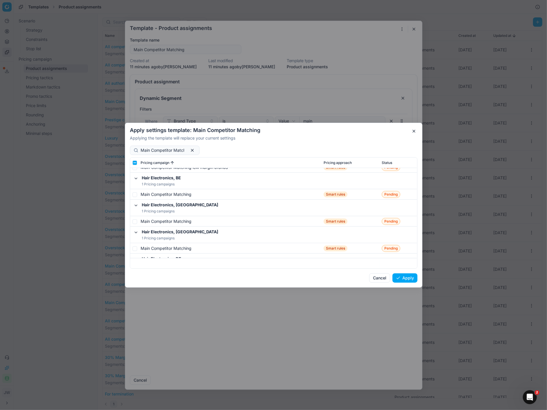
scroll to position [0, 0]
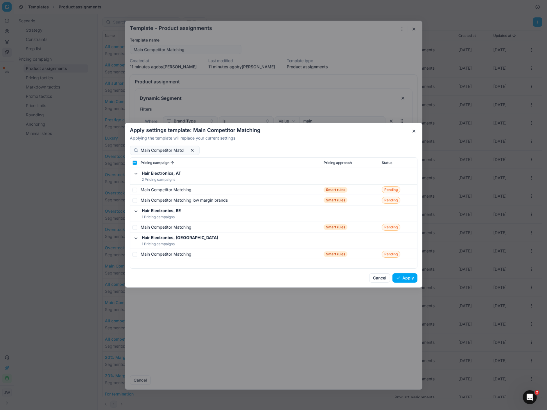
click at [403, 282] on button "Apply" at bounding box center [404, 277] width 25 height 9
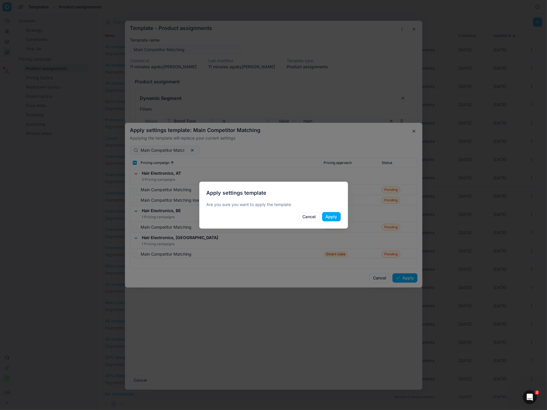
click at [331, 212] on button "Apply" at bounding box center [331, 216] width 19 height 9
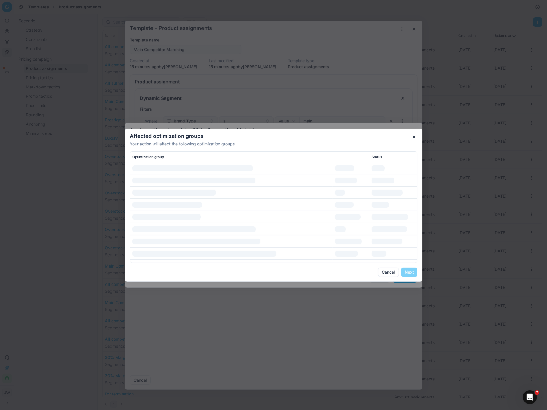
click at [316, 213] on td at bounding box center [231, 217] width 202 height 12
click at [357, 208] on td at bounding box center [350, 205] width 37 height 12
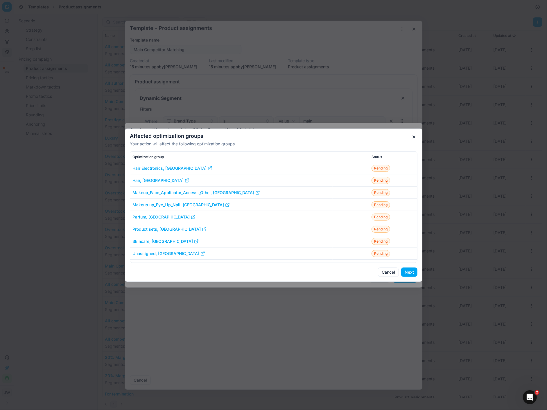
click at [411, 273] on button "Next" at bounding box center [409, 272] width 16 height 9
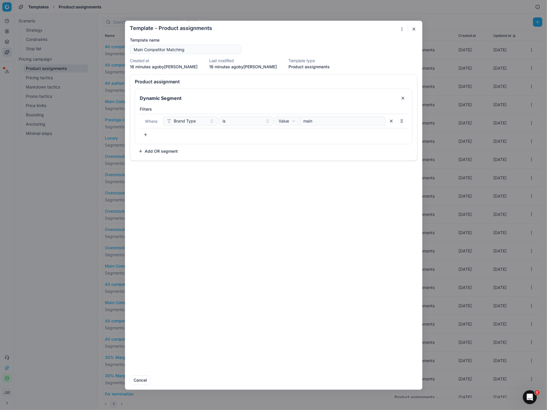
click at [414, 30] on button "button" at bounding box center [413, 29] width 7 height 7
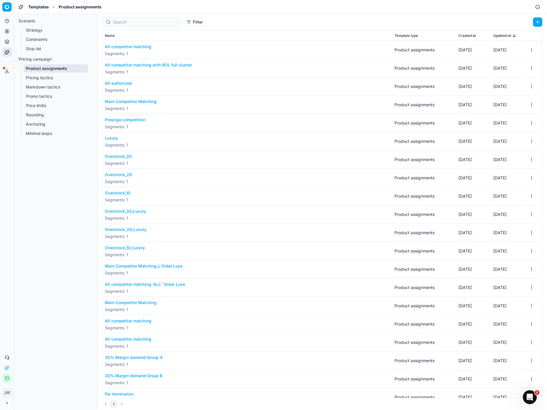
click at [127, 121] on button "Prestige competition" at bounding box center [125, 120] width 40 height 6
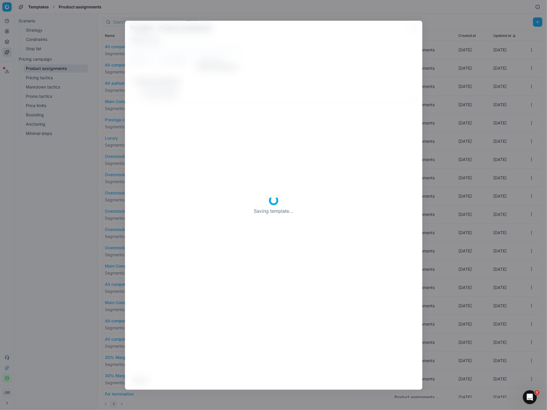
type input "Prestige competition"
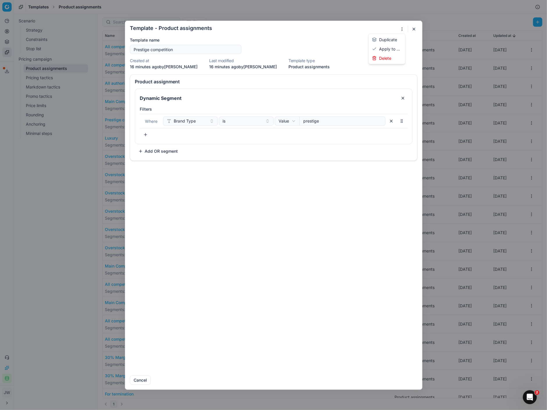
click at [400, 29] on button "button" at bounding box center [401, 29] width 7 height 7
click at [392, 48] on div "Apply to ..." at bounding box center [387, 48] width 34 height 9
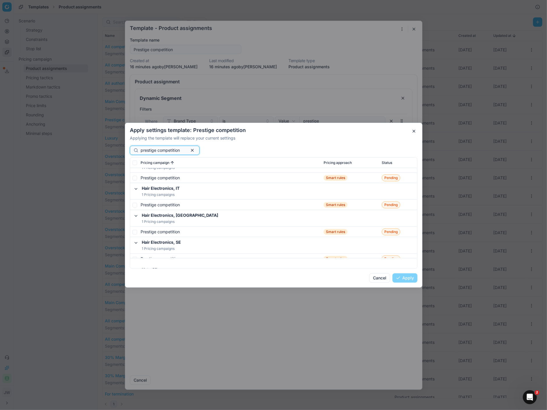
scroll to position [179, 0]
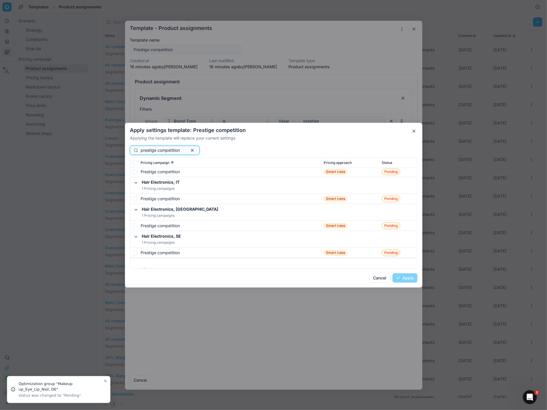
type input "prestige competition"
click at [135, 225] on input "checkbox" at bounding box center [134, 226] width 5 height 5
checkbox input "true"
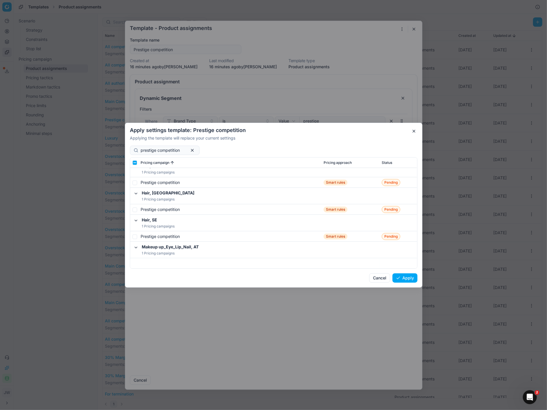
scroll to position [465, 0]
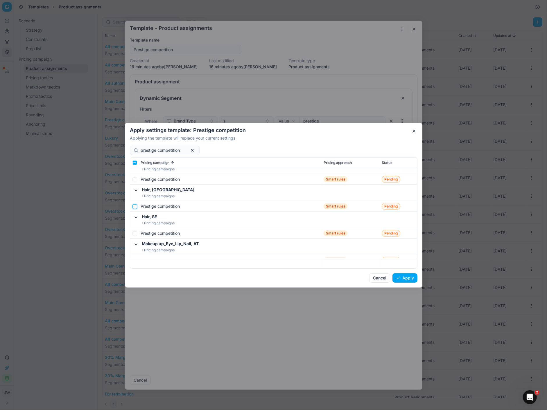
click at [133, 206] on input "checkbox" at bounding box center [134, 206] width 5 height 5
checkbox input "true"
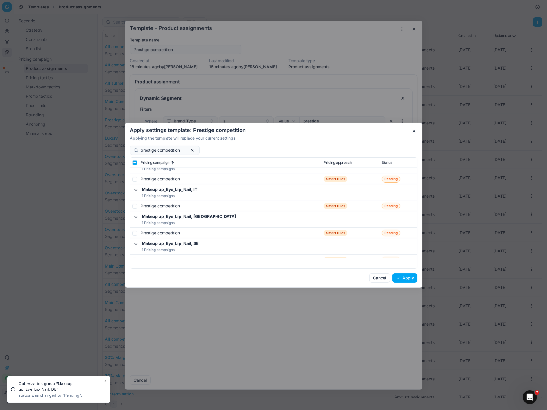
scroll to position [706, 0]
click at [134, 233] on input "checkbox" at bounding box center [134, 232] width 5 height 5
checkbox input "true"
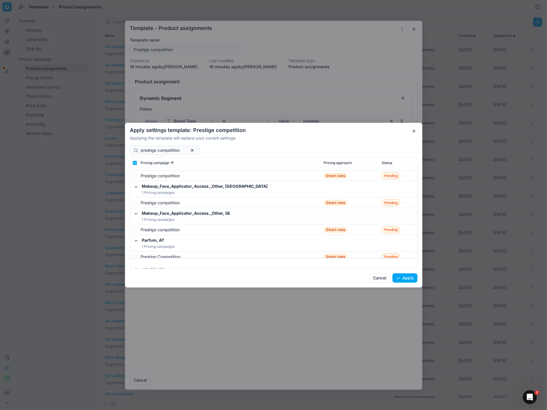
scroll to position [1003, 0]
click at [134, 201] on input "checkbox" at bounding box center [134, 202] width 5 height 5
checkbox input "true"
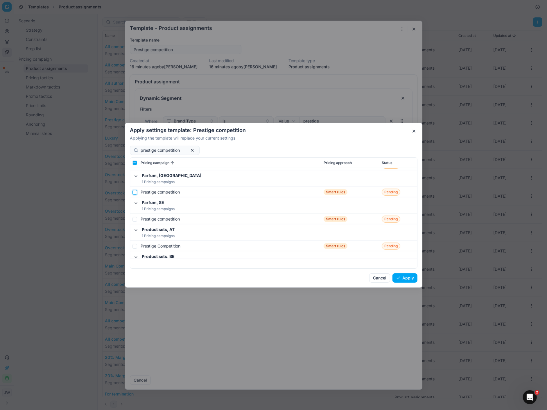
click at [132, 191] on input "checkbox" at bounding box center [134, 192] width 5 height 5
checkbox input "true"
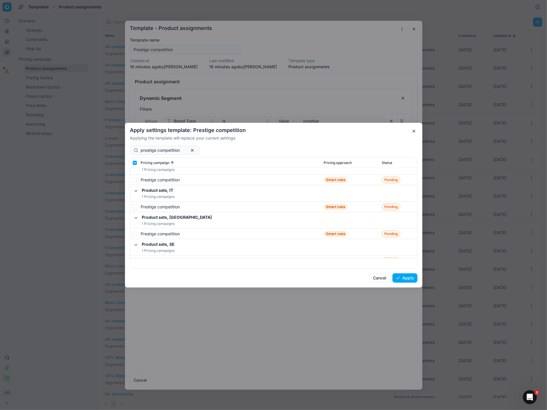
scroll to position [1507, 0]
click at [135, 234] on td at bounding box center [134, 232] width 8 height 10
click at [135, 232] on input "checkbox" at bounding box center [134, 232] width 5 height 5
checkbox input "true"
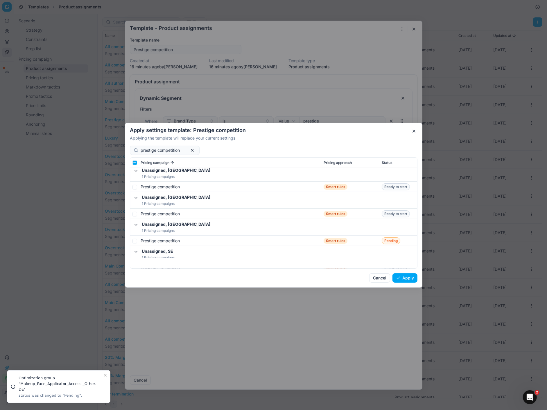
scroll to position [1980, 0]
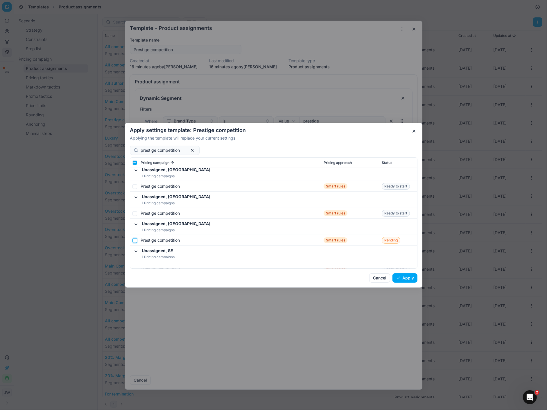
click at [136, 240] on input "checkbox" at bounding box center [134, 240] width 5 height 5
checkbox input "true"
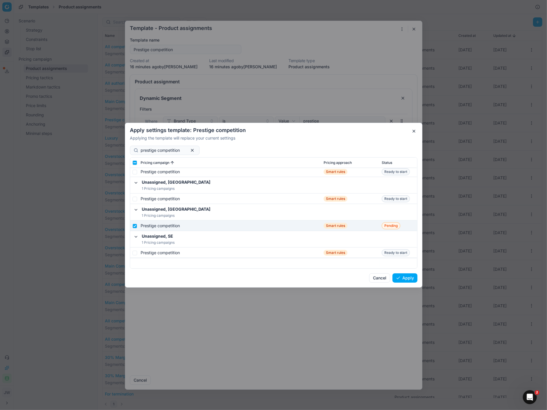
click at [406, 278] on button "Apply" at bounding box center [404, 277] width 25 height 9
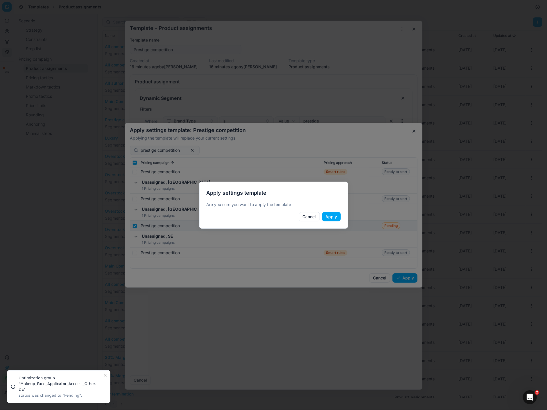
click at [332, 218] on button "Apply" at bounding box center [331, 216] width 19 height 9
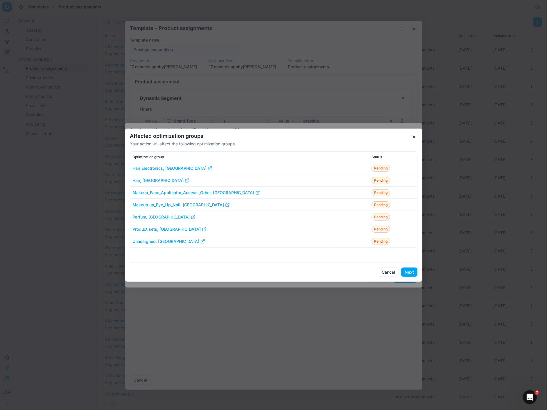
click at [410, 274] on button "Next" at bounding box center [409, 272] width 16 height 9
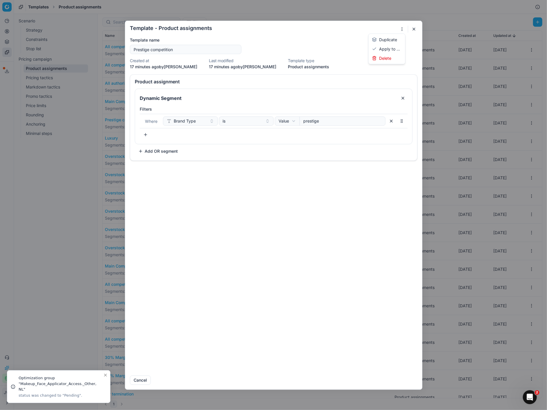
click at [401, 29] on button "button" at bounding box center [401, 29] width 7 height 7
click at [391, 50] on div "Apply to ..." at bounding box center [387, 48] width 34 height 9
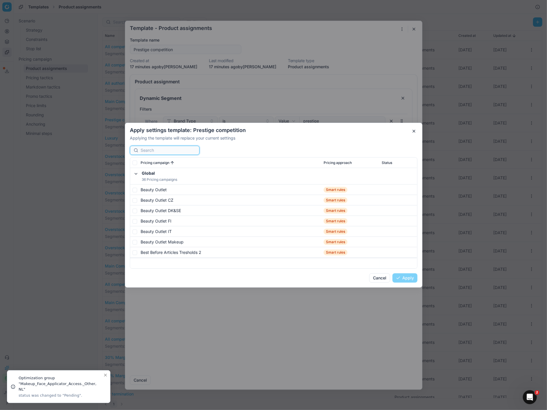
paste input "Main Competitor Matching"
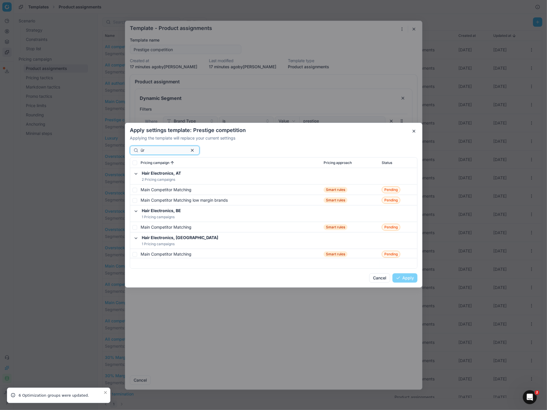
scroll to position [0, 0]
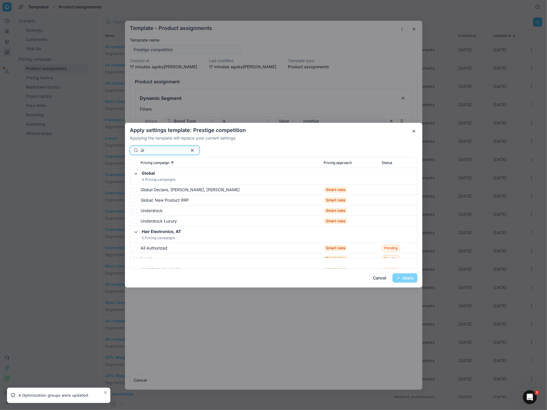
type input "ü"
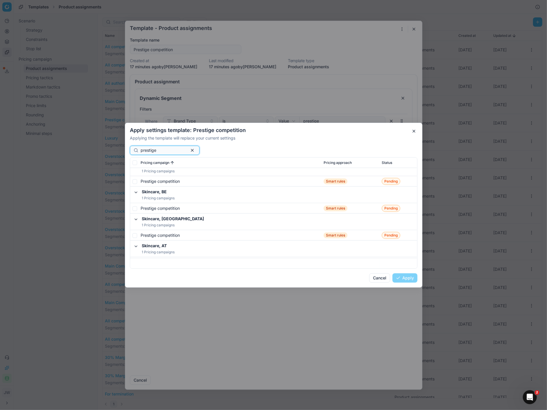
scroll to position [1911, 0]
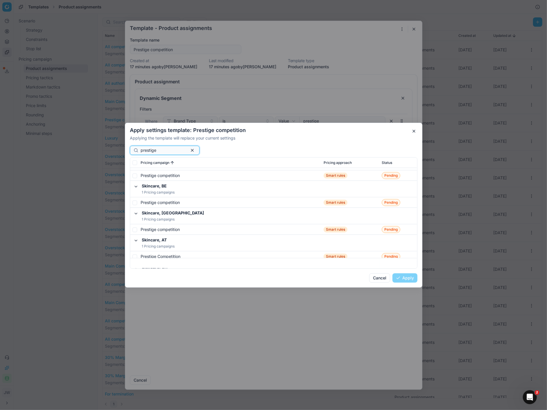
type input "prestige"
click at [134, 230] on input "checkbox" at bounding box center [134, 229] width 5 height 5
checkbox input "true"
click at [400, 278] on button "Apply" at bounding box center [404, 277] width 25 height 9
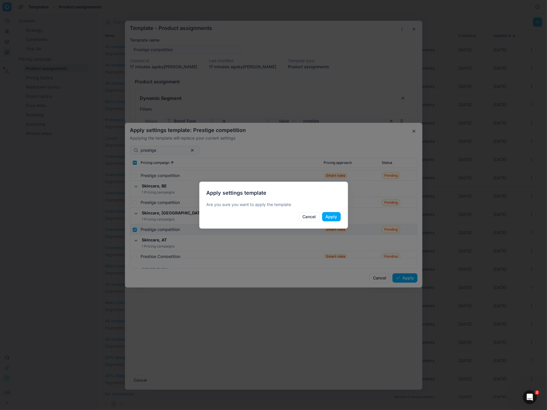
click at [332, 214] on button "Apply" at bounding box center [331, 216] width 19 height 9
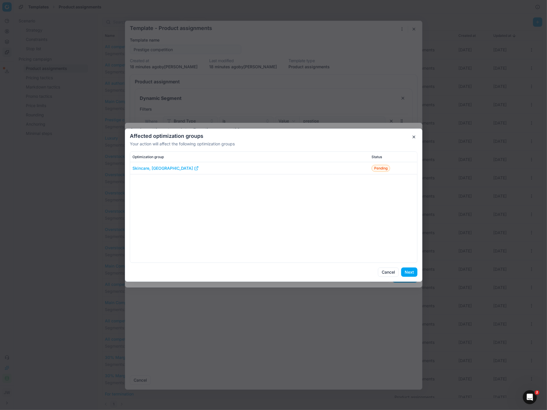
click at [410, 275] on button "Next" at bounding box center [409, 272] width 16 height 9
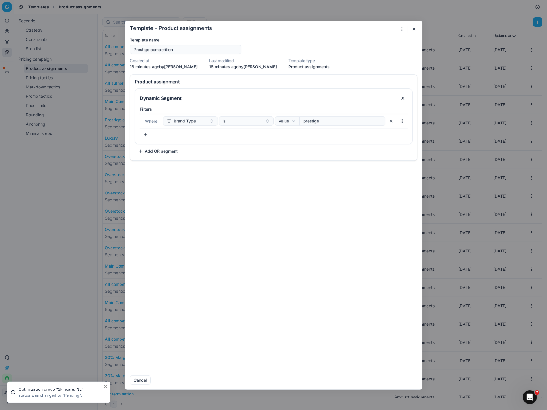
click at [412, 30] on button "button" at bounding box center [413, 29] width 7 height 7
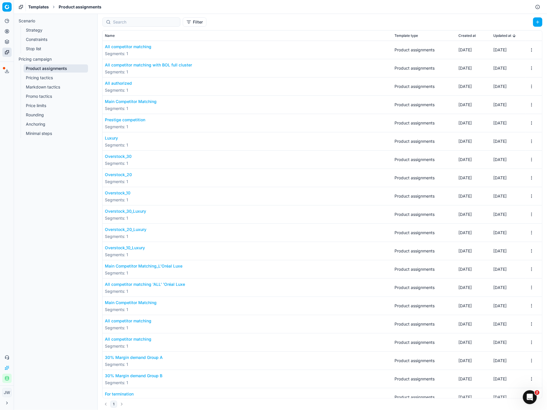
click at [115, 137] on button "Luxury" at bounding box center [116, 138] width 23 height 6
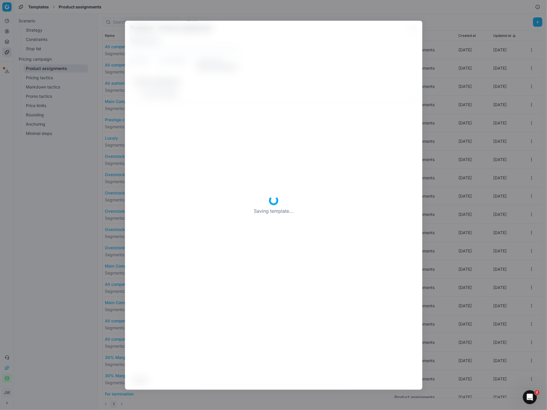
type input "Luxury"
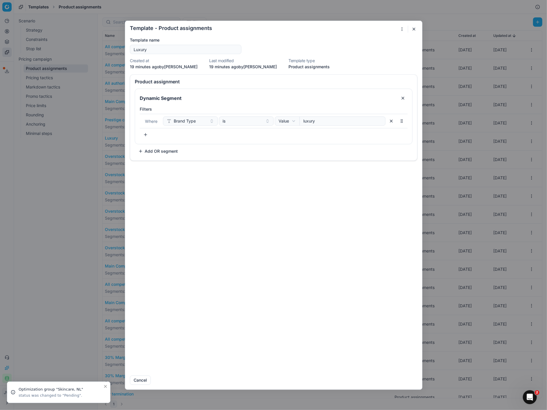
click at [403, 31] on button "button" at bounding box center [401, 29] width 7 height 7
click at [389, 48] on div "Apply to ..." at bounding box center [387, 48] width 34 height 9
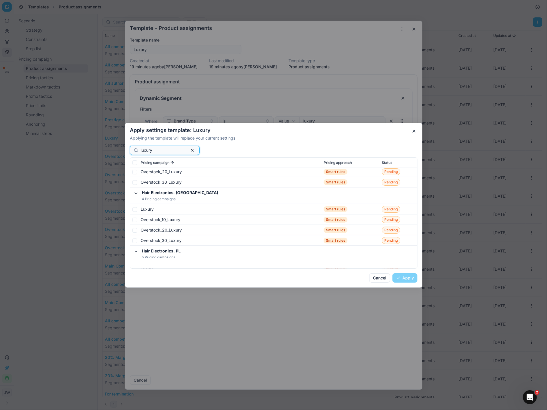
scroll to position [542, 0]
type input "luxury"
click at [135, 207] on input "checkbox" at bounding box center [134, 207] width 5 height 5
checkbox input "true"
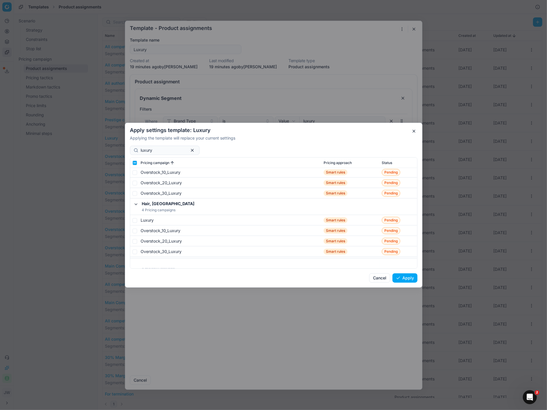
scroll to position [1242, 0]
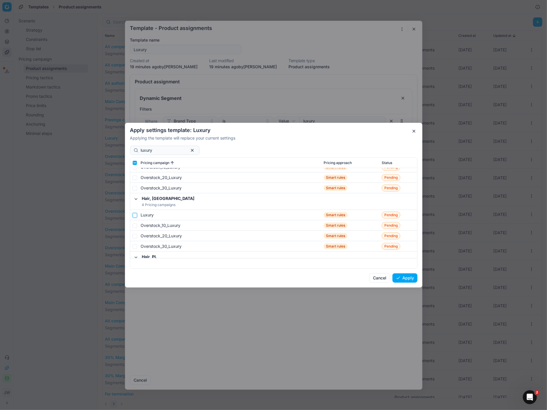
click at [135, 215] on input "checkbox" at bounding box center [134, 215] width 5 height 5
checkbox input "true"
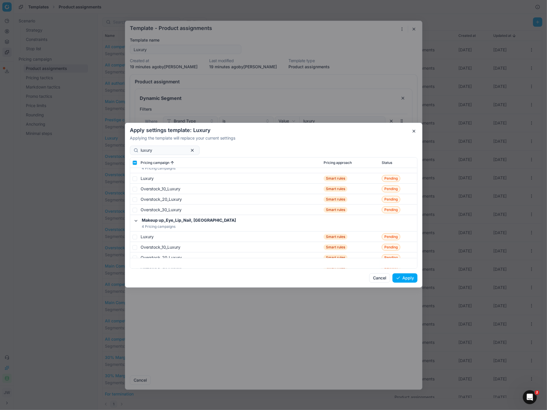
scroll to position [1924, 0]
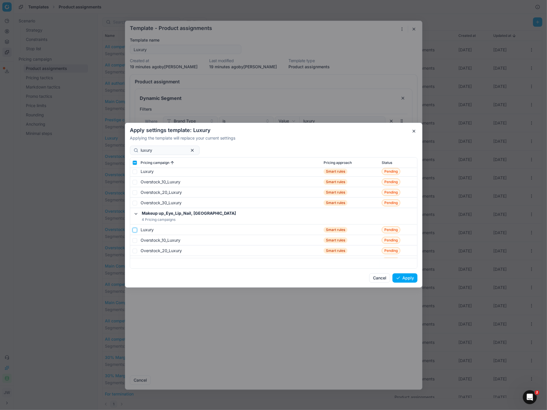
click at [135, 228] on input "checkbox" at bounding box center [134, 230] width 5 height 5
checkbox input "true"
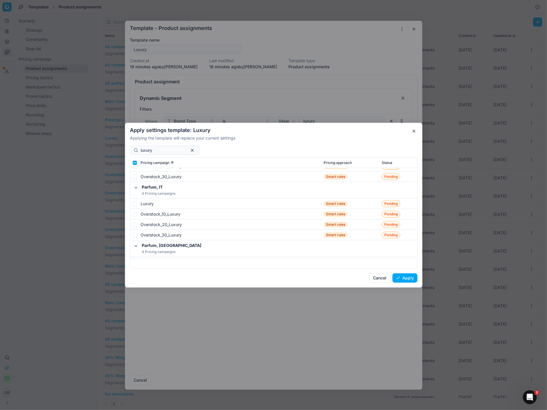
scroll to position [3324, 0]
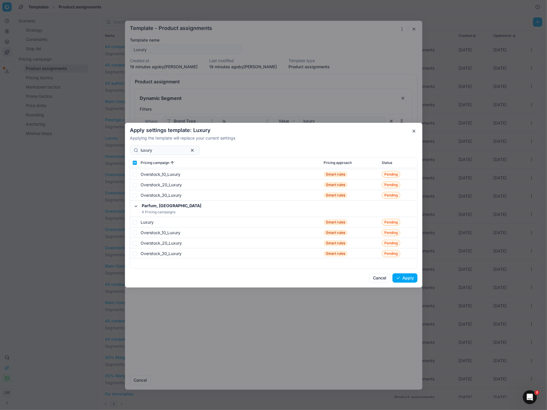
click at [137, 223] on td at bounding box center [134, 222] width 8 height 10
click at [134, 223] on input "checkbox" at bounding box center [134, 222] width 5 height 5
checkbox input "true"
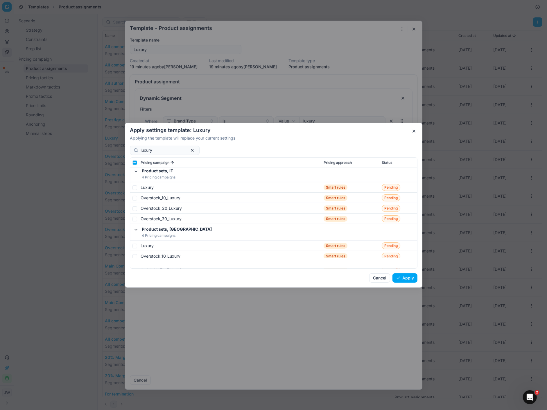
scroll to position [4026, 0]
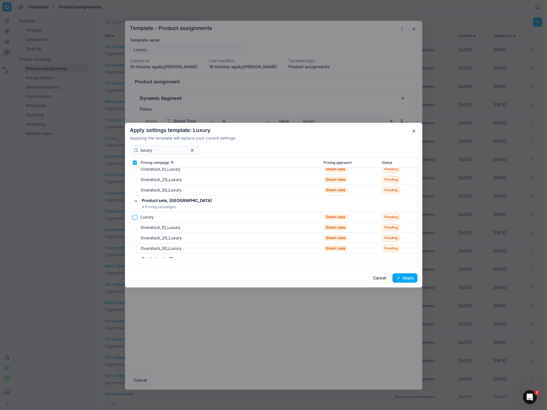
click at [133, 217] on input "checkbox" at bounding box center [134, 217] width 5 height 5
checkbox input "true"
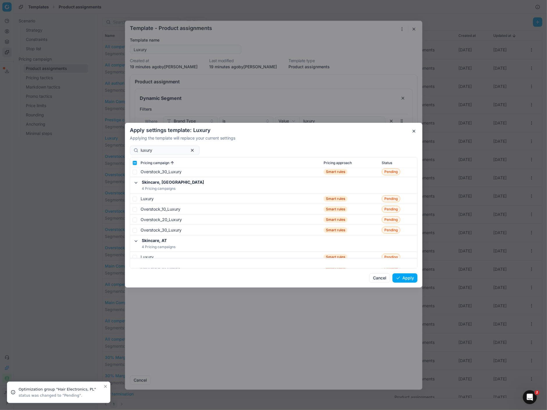
scroll to position [4277, 0]
click at [134, 198] on input "checkbox" at bounding box center [134, 198] width 5 height 5
checkbox input "true"
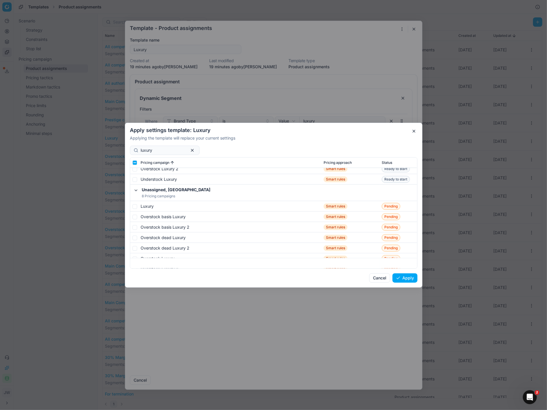
scroll to position [5562, 0]
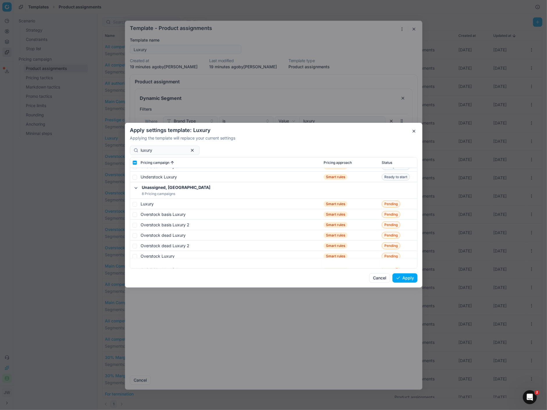
click at [134, 200] on td at bounding box center [134, 204] width 8 height 10
click at [134, 204] on input "checkbox" at bounding box center [134, 204] width 5 height 5
checkbox input "true"
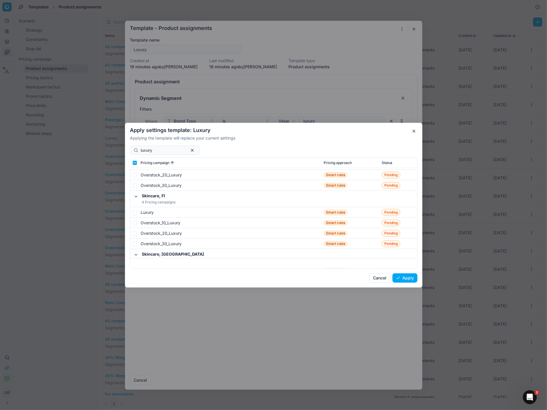
scroll to position [4590, 0]
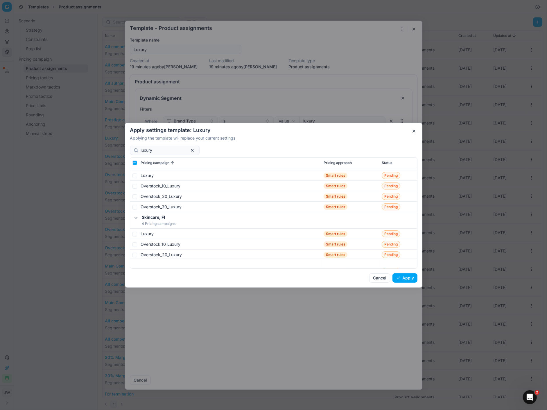
click at [401, 280] on button "Apply" at bounding box center [404, 277] width 25 height 9
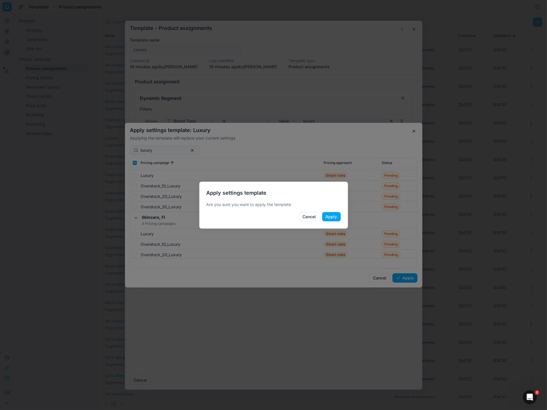
click at [331, 217] on button "Apply" at bounding box center [331, 216] width 19 height 9
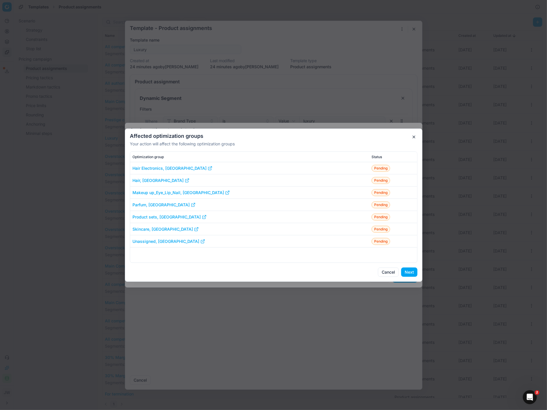
click at [408, 272] on button "Next" at bounding box center [409, 272] width 16 height 9
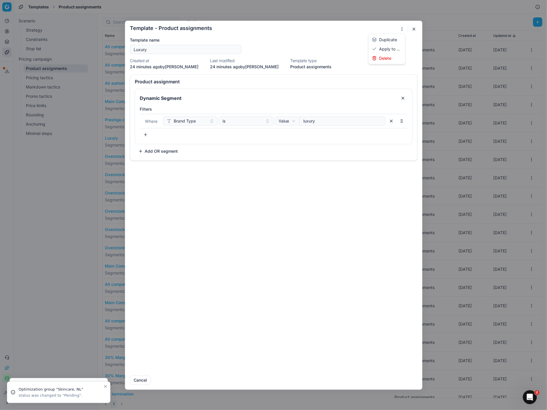
click at [400, 28] on button "button" at bounding box center [401, 29] width 7 height 7
click at [389, 45] on div "Apply to ..." at bounding box center [387, 48] width 34 height 9
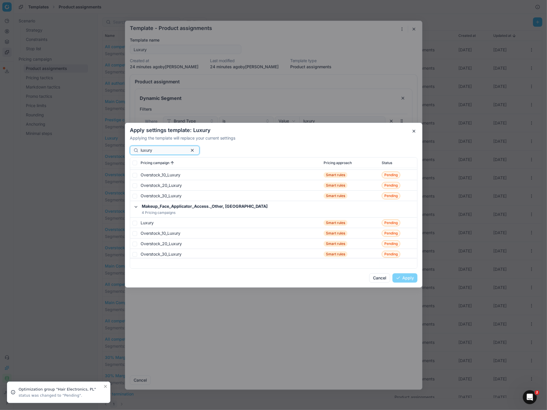
scroll to position [2661, 0]
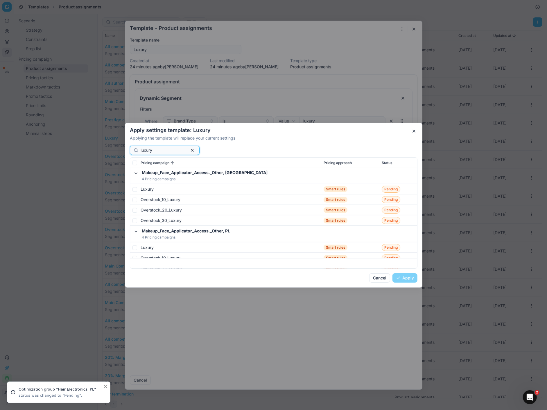
type input "luxury"
click at [133, 188] on input "checkbox" at bounding box center [134, 189] width 5 height 5
checkbox input "true"
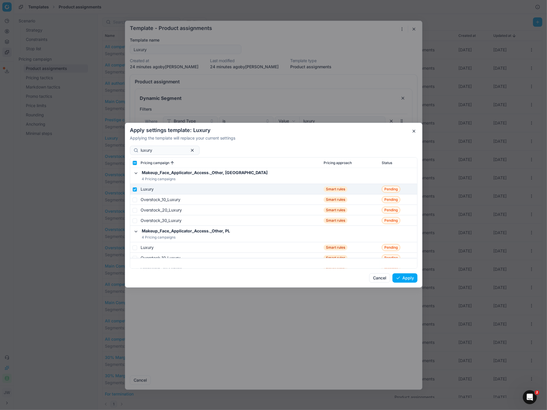
click at [408, 277] on button "Apply" at bounding box center [404, 277] width 25 height 9
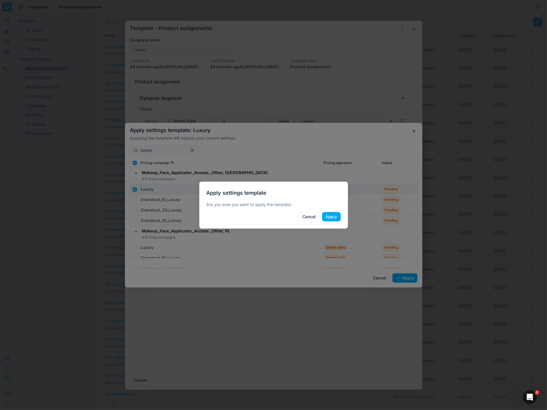
click at [342, 215] on div "Apply settings template Are you sure you want to apply the template Cancel Apply" at bounding box center [273, 205] width 149 height 47
click at [332, 215] on button "Apply" at bounding box center [331, 216] width 19 height 9
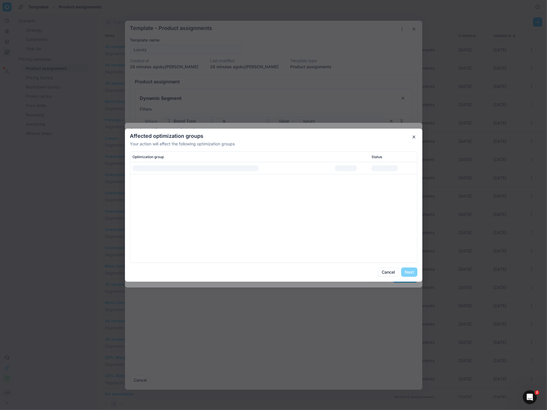
click at [315, 200] on div at bounding box center [273, 212] width 287 height 100
click at [409, 271] on button "Next" at bounding box center [409, 272] width 16 height 9
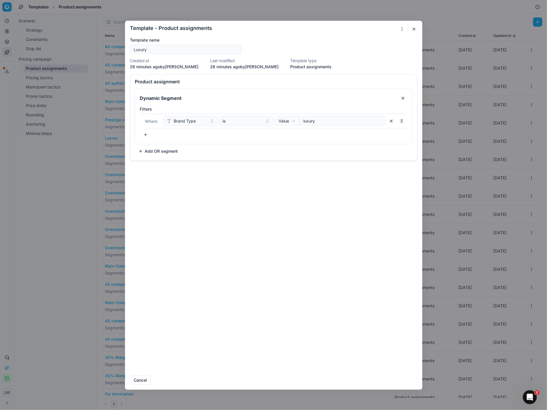
click at [414, 30] on button "button" at bounding box center [413, 29] width 7 height 7
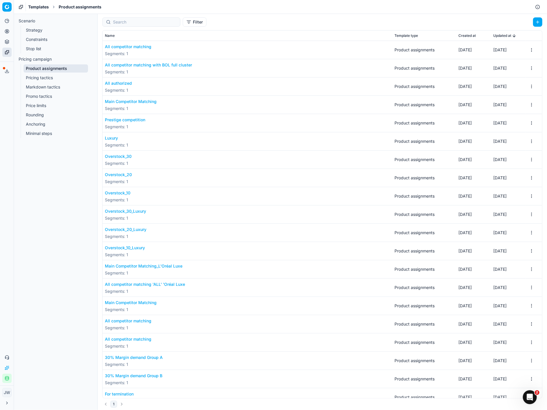
click at [116, 158] on button "Overstock_30" at bounding box center [118, 157] width 27 height 6
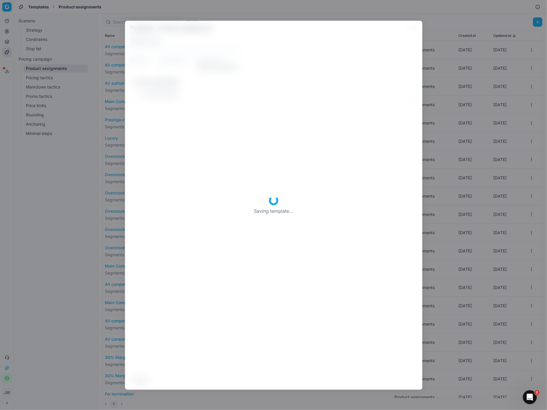
type input "Overstock_30"
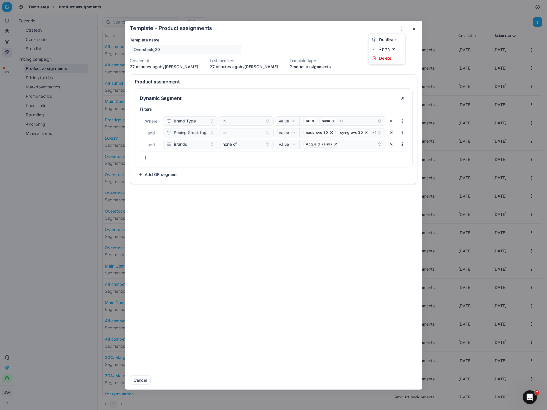
click at [401, 29] on button "button" at bounding box center [401, 29] width 7 height 7
click at [392, 48] on div "Apply to ..." at bounding box center [387, 48] width 34 height 9
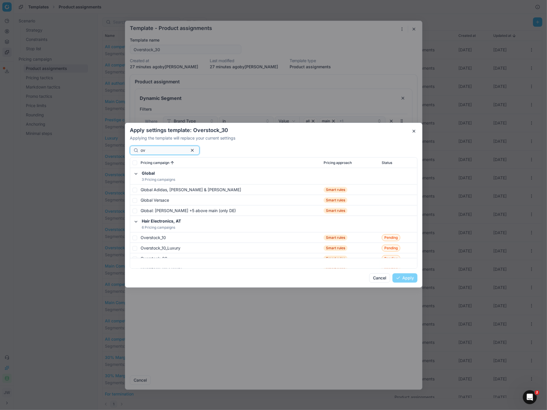
type input "o"
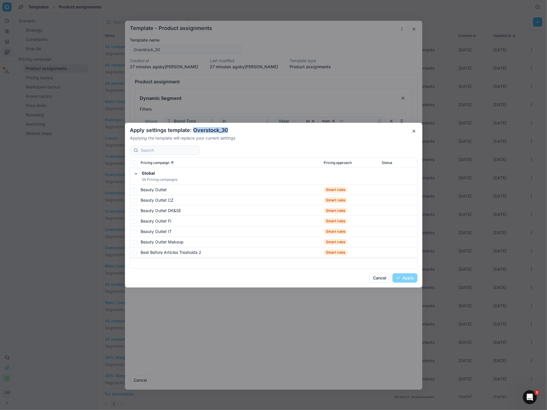
drag, startPoint x: 194, startPoint y: 130, endPoint x: 237, endPoint y: 128, distance: 43.0
click at [237, 128] on h2 "Apply settings template: Overstock_30" at bounding box center [273, 130] width 287 height 5
copy h2 "Overstock_30"
click at [159, 149] on input at bounding box center [167, 150] width 55 height 6
paste input "Overstock_30"
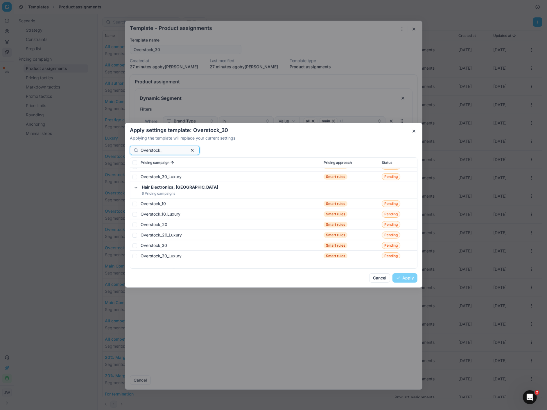
scroll to position [697, 0]
type input "Overstock_"
click at [133, 203] on input "checkbox" at bounding box center [134, 203] width 5 height 5
checkbox input "true"
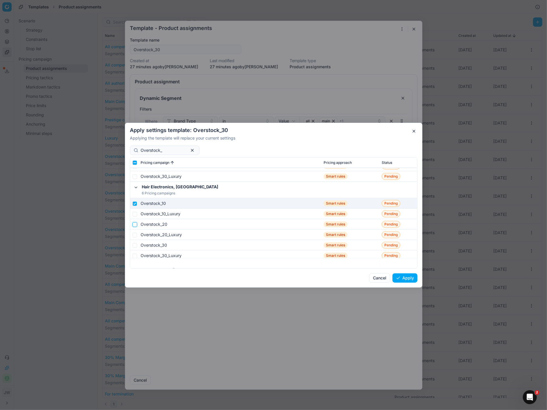
click at [135, 223] on input "checkbox" at bounding box center [134, 224] width 5 height 5
checkbox input "true"
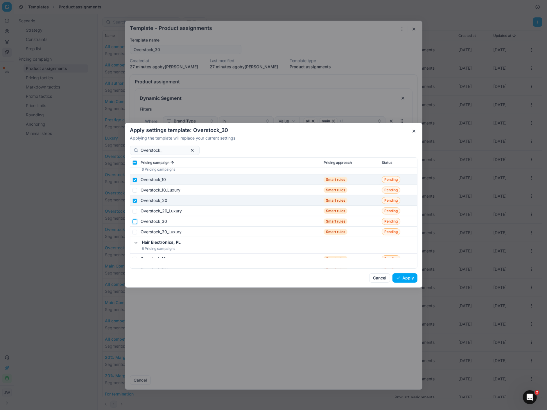
click at [135, 220] on input "checkbox" at bounding box center [134, 221] width 5 height 5
checkbox input "true"
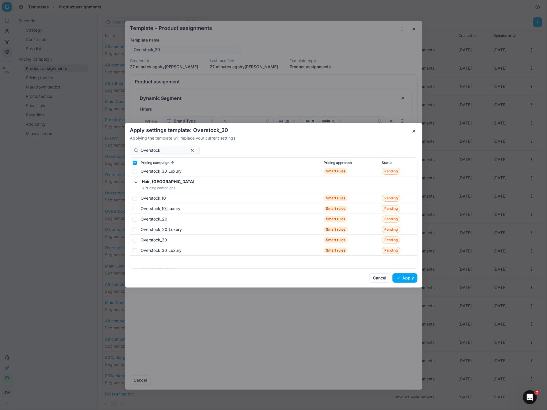
scroll to position [1649, 0]
click at [134, 199] on input "checkbox" at bounding box center [134, 199] width 5 height 5
checkbox input "true"
click at [134, 219] on input "checkbox" at bounding box center [134, 219] width 5 height 5
checkbox input "true"
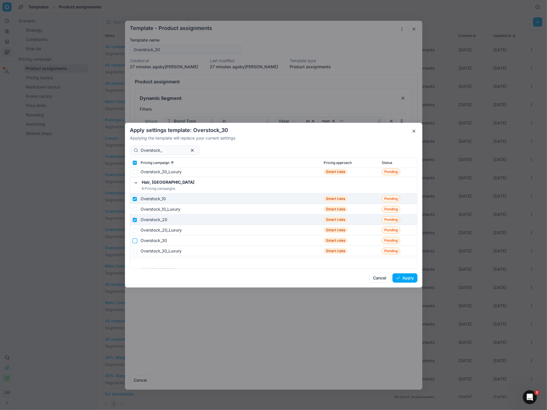
click at [134, 240] on input "checkbox" at bounding box center [134, 240] width 5 height 5
checkbox input "true"
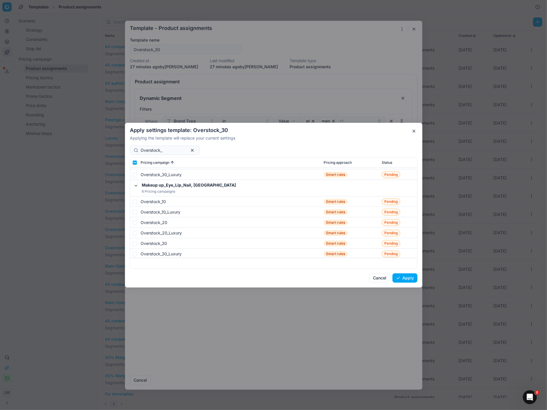
scroll to position [2595, 0]
click at [136, 199] on input "checkbox" at bounding box center [134, 200] width 5 height 5
checkbox input "true"
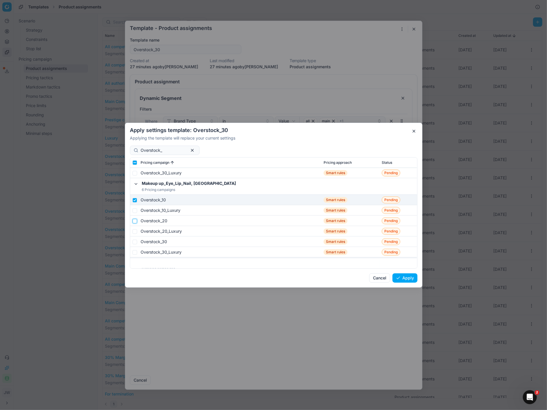
click at [133, 220] on input "checkbox" at bounding box center [134, 221] width 5 height 5
checkbox input "true"
click at [136, 241] on input "checkbox" at bounding box center [134, 241] width 5 height 5
checkbox input "true"
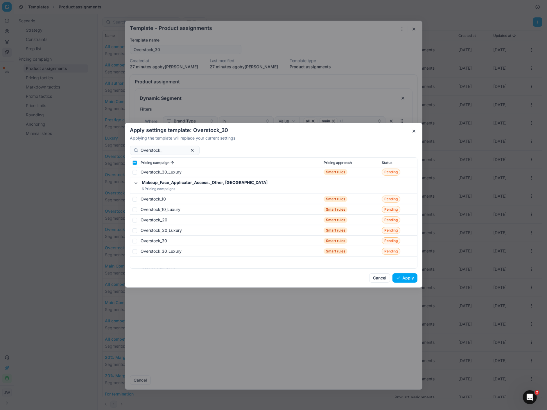
scroll to position [3544, 0]
click at [133, 197] on input "checkbox" at bounding box center [134, 198] width 5 height 5
checkbox input "true"
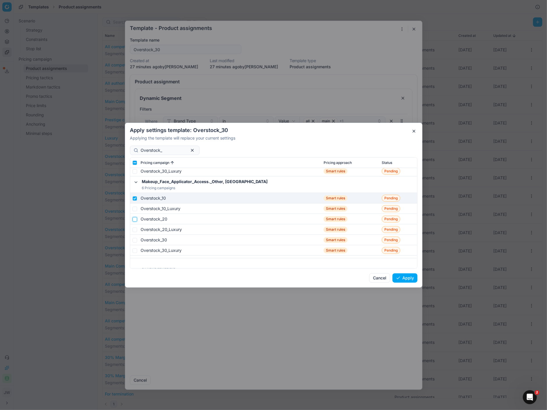
click at [136, 219] on input "checkbox" at bounding box center [134, 219] width 5 height 5
checkbox input "true"
click at [134, 240] on input "checkbox" at bounding box center [134, 240] width 5 height 5
checkbox input "true"
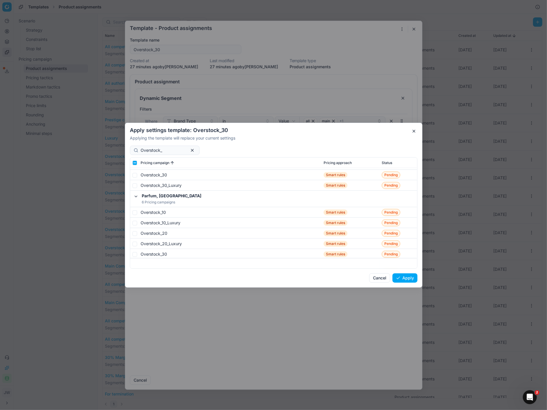
scroll to position [4478, 0]
click at [136, 212] on input "checkbox" at bounding box center [134, 212] width 5 height 5
checkbox input "true"
click at [134, 232] on input "checkbox" at bounding box center [134, 233] width 5 height 5
checkbox input "true"
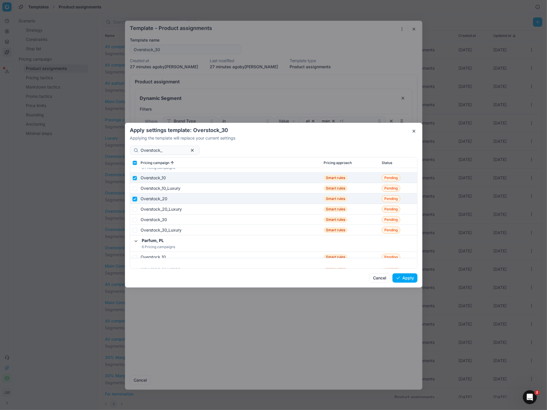
scroll to position [4516, 0]
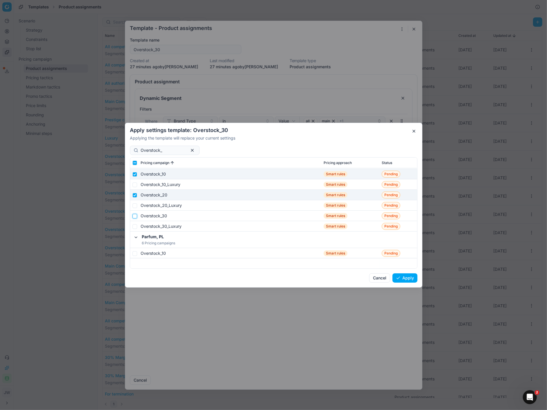
click at [135, 214] on input "checkbox" at bounding box center [134, 216] width 5 height 5
checkbox input "true"
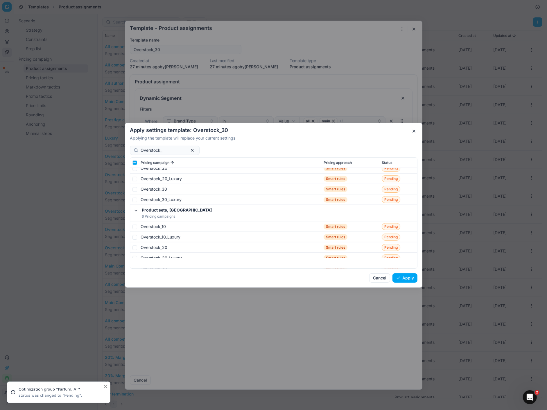
scroll to position [5425, 0]
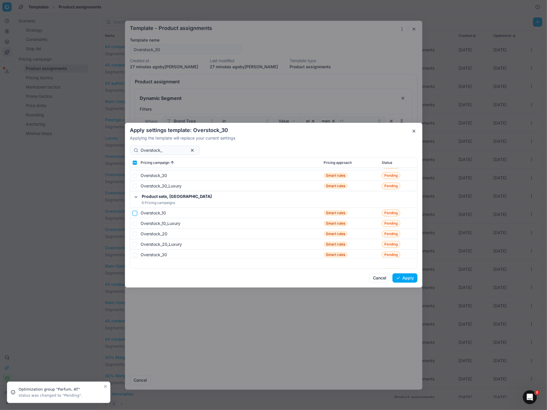
click at [135, 213] on input "checkbox" at bounding box center [134, 213] width 5 height 5
checkbox input "true"
click at [133, 234] on input "checkbox" at bounding box center [134, 234] width 5 height 5
checkbox input "true"
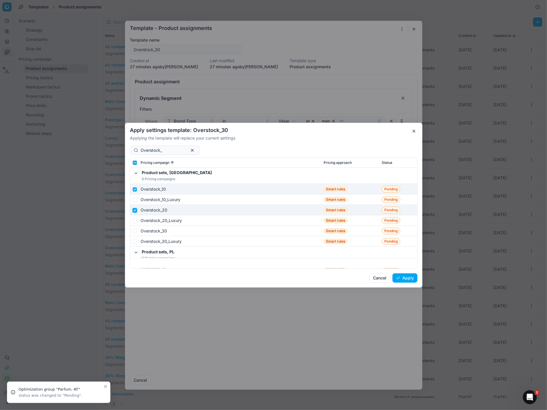
scroll to position [5451, 0]
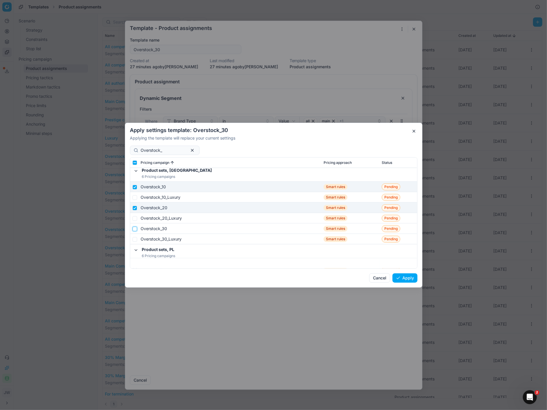
click at [133, 228] on input "checkbox" at bounding box center [134, 228] width 5 height 5
checkbox input "true"
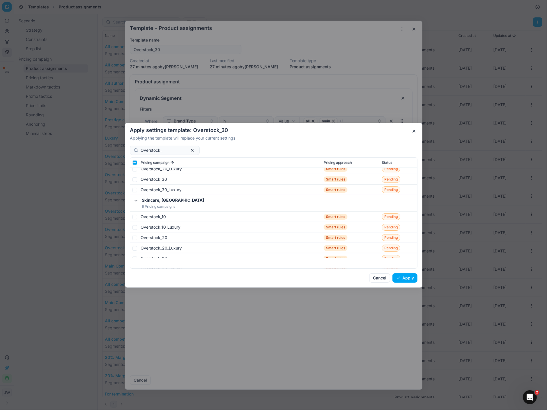
scroll to position [5742, 0]
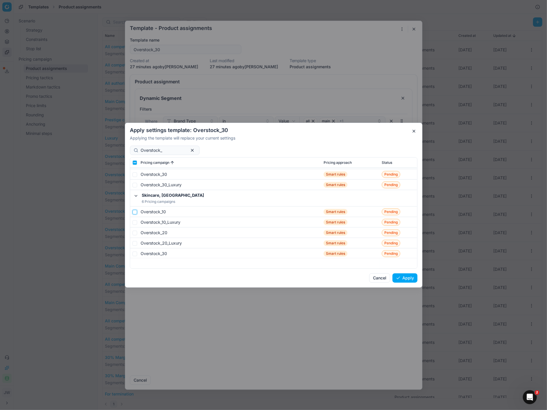
click at [136, 212] on input "checkbox" at bounding box center [134, 212] width 5 height 5
checkbox input "true"
click at [136, 235] on input "checkbox" at bounding box center [134, 232] width 5 height 5
checkbox input "true"
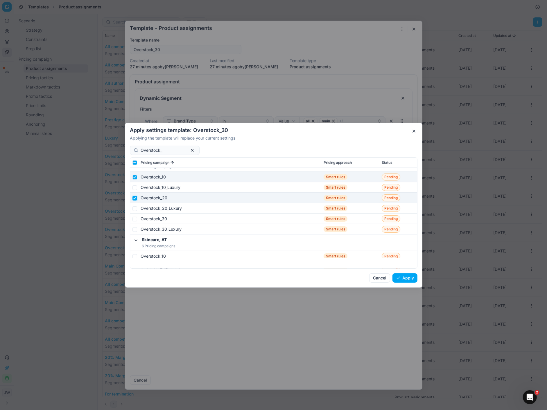
scroll to position [5786, 0]
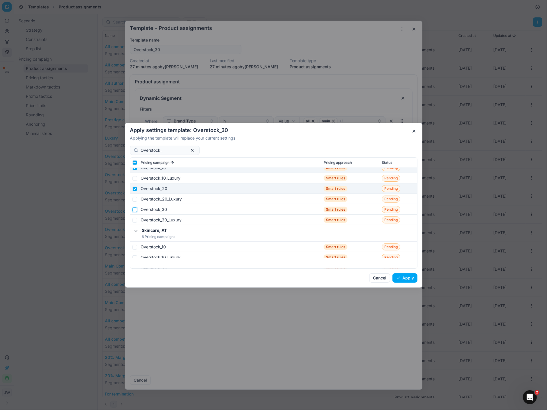
click at [135, 209] on input "checkbox" at bounding box center [134, 209] width 5 height 5
checkbox input "true"
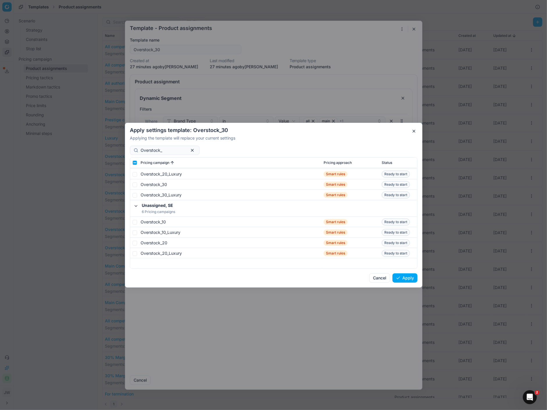
scroll to position [6937, 0]
click at [401, 275] on button "Apply" at bounding box center [404, 277] width 25 height 9
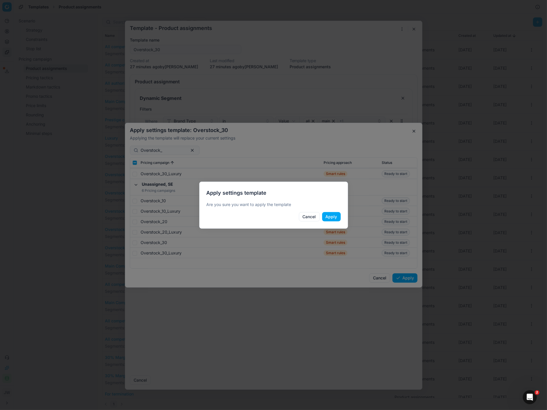
click at [333, 217] on button "Apply" at bounding box center [331, 216] width 19 height 9
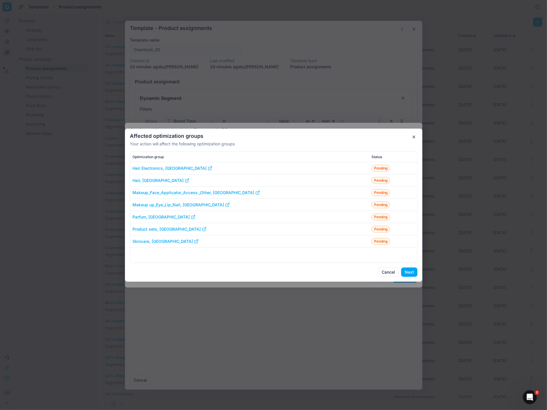
click at [410, 272] on button "Next" at bounding box center [409, 272] width 16 height 9
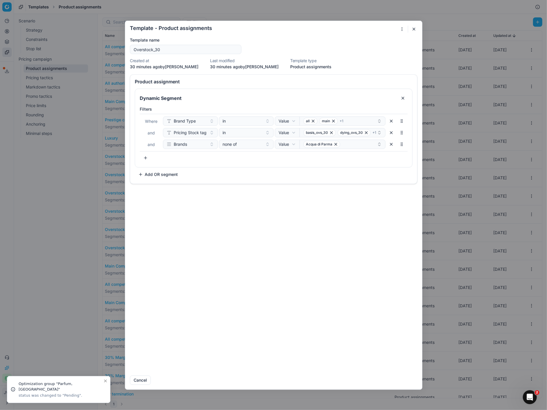
click at [414, 29] on button "button" at bounding box center [413, 29] width 7 height 7
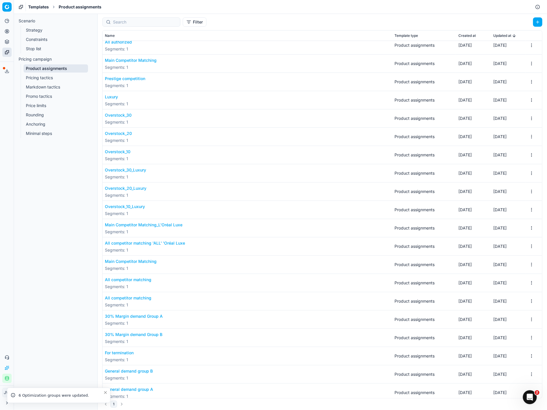
scroll to position [42, 0]
click at [133, 170] on button "Overstock_30_Luxury" at bounding box center [125, 170] width 41 height 6
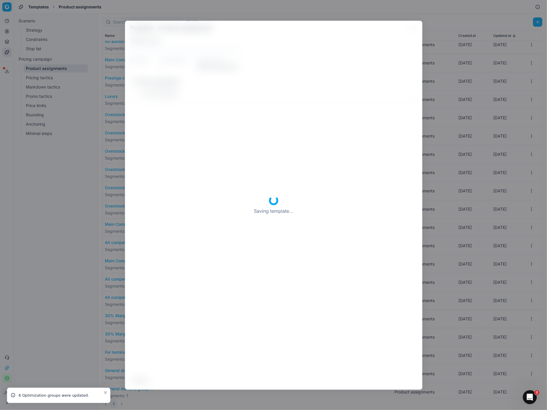
type input "Overstock_30_Luxury"
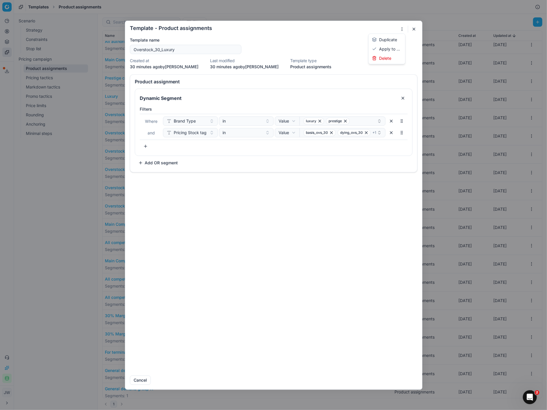
click at [402, 28] on button "button" at bounding box center [401, 29] width 7 height 7
click at [392, 50] on div "Apply to ..." at bounding box center [387, 48] width 34 height 9
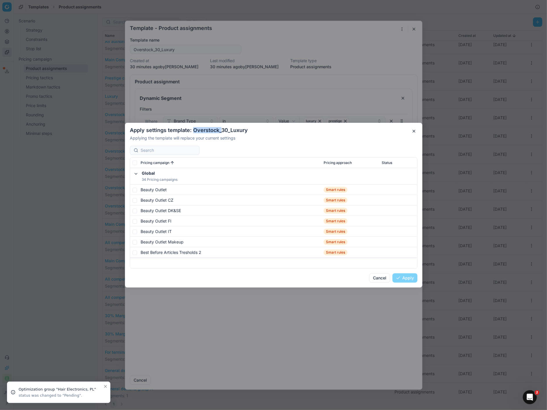
drag, startPoint x: 194, startPoint y: 129, endPoint x: 220, endPoint y: 129, distance: 26.4
click at [220, 129] on h2 "Apply settings template: Overstock_30_Luxury" at bounding box center [273, 130] width 287 height 5
copy h2 "Overstock_"
click at [164, 146] on div at bounding box center [165, 150] width 70 height 9
paste input "Overstock_"
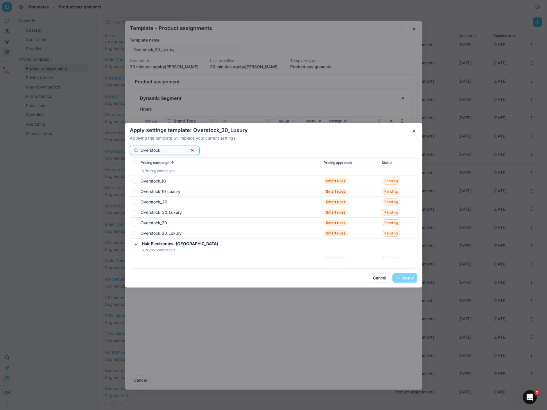
scroll to position [316, 0]
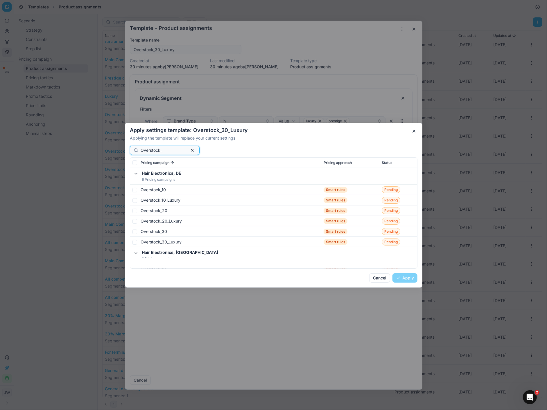
type input "Overstock_"
click at [134, 199] on input "checkbox" at bounding box center [134, 200] width 5 height 5
checkbox input "true"
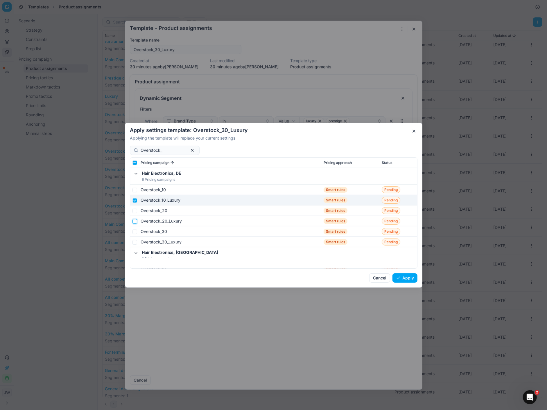
click at [136, 221] on input "checkbox" at bounding box center [134, 221] width 5 height 5
checkbox input "true"
click at [137, 242] on input "checkbox" at bounding box center [134, 242] width 5 height 5
checkbox input "true"
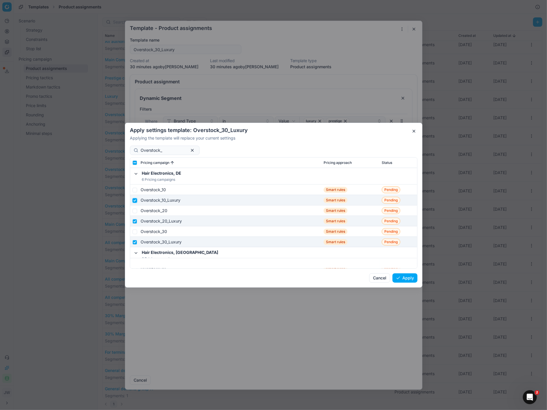
click at [134, 201] on input "checkbox" at bounding box center [134, 200] width 5 height 5
checkbox input "false"
click at [134, 224] on td at bounding box center [134, 221] width 8 height 10
click at [134, 220] on input "checkbox" at bounding box center [134, 221] width 5 height 5
checkbox input "false"
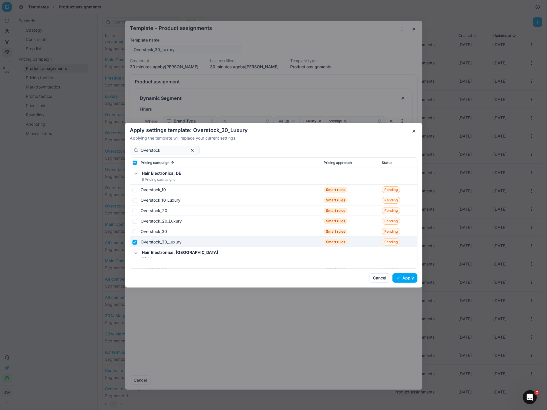
click at [134, 242] on input "checkbox" at bounding box center [134, 242] width 5 height 5
checkbox input "false"
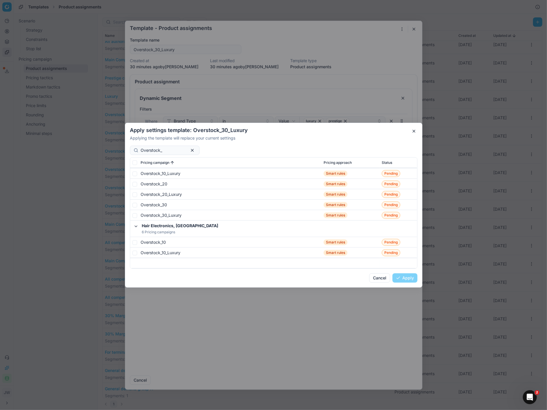
scroll to position [702, 0]
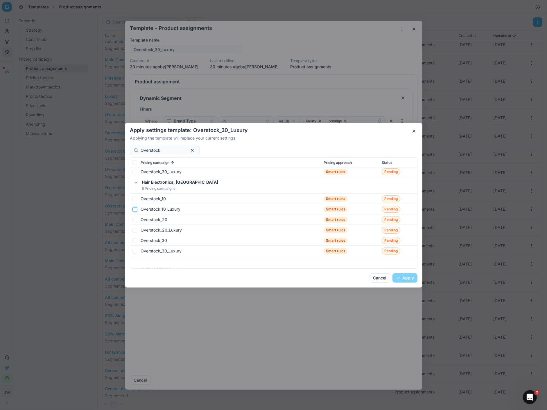
click at [136, 211] on input "checkbox" at bounding box center [134, 209] width 5 height 5
checkbox input "true"
click at [136, 228] on input "checkbox" at bounding box center [134, 230] width 5 height 5
checkbox input "true"
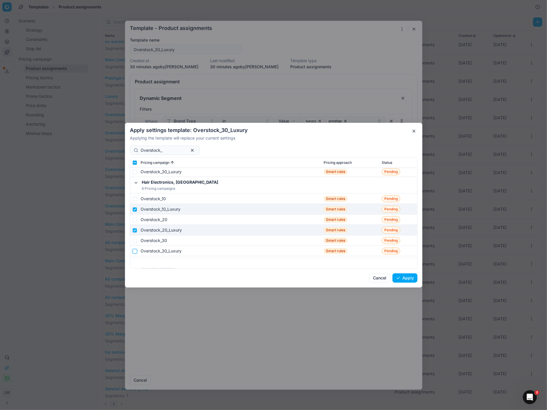
click at [136, 252] on input "checkbox" at bounding box center [134, 251] width 5 height 5
checkbox input "true"
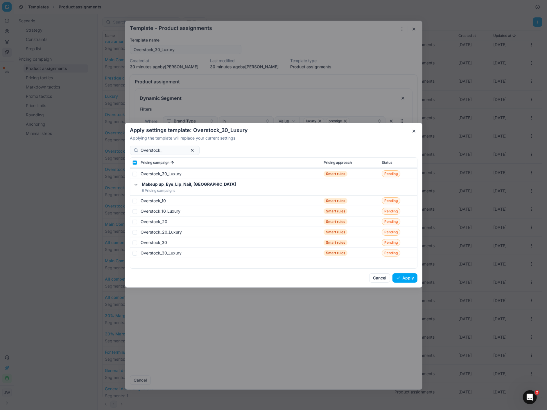
scroll to position [2600, 0]
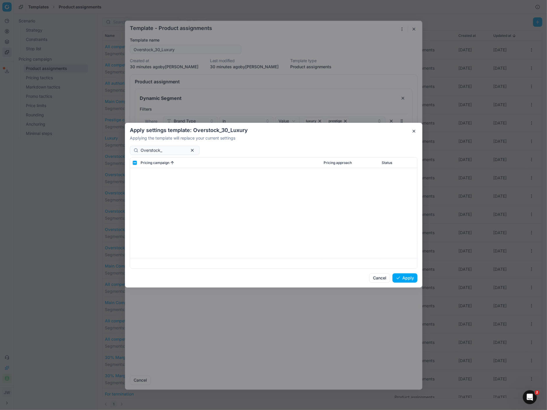
scroll to position [2600, 0]
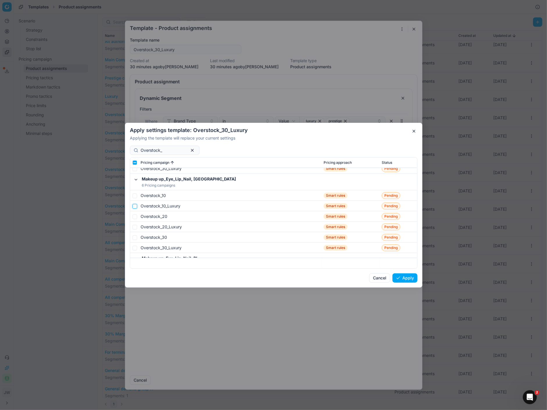
click at [136, 205] on input "checkbox" at bounding box center [134, 206] width 5 height 5
checkbox input "true"
click at [136, 227] on input "checkbox" at bounding box center [134, 227] width 5 height 5
checkbox input "true"
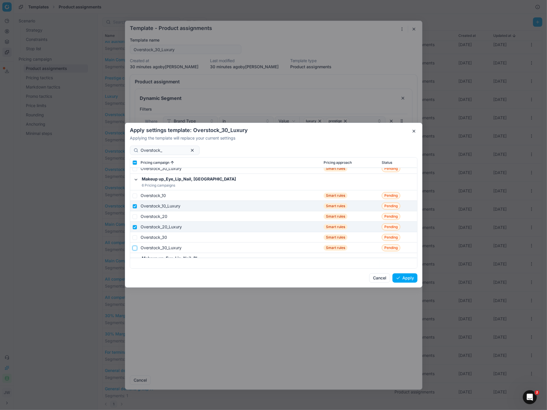
click at [136, 248] on input "checkbox" at bounding box center [134, 248] width 5 height 5
checkbox input "true"
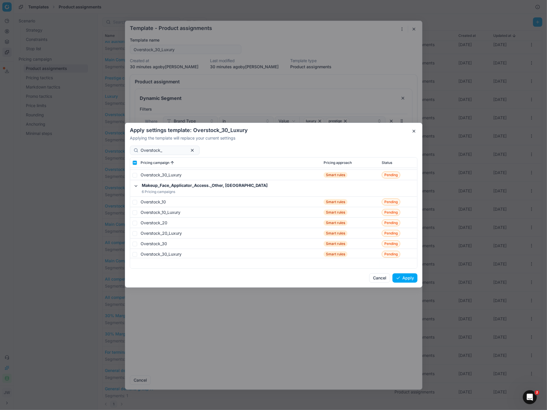
scroll to position [3538, 0]
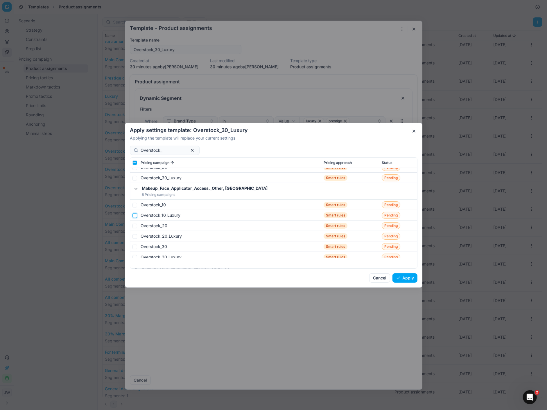
click at [134, 214] on input "checkbox" at bounding box center [134, 215] width 5 height 5
checkbox input "true"
click at [136, 236] on input "checkbox" at bounding box center [134, 236] width 5 height 5
checkbox input "true"
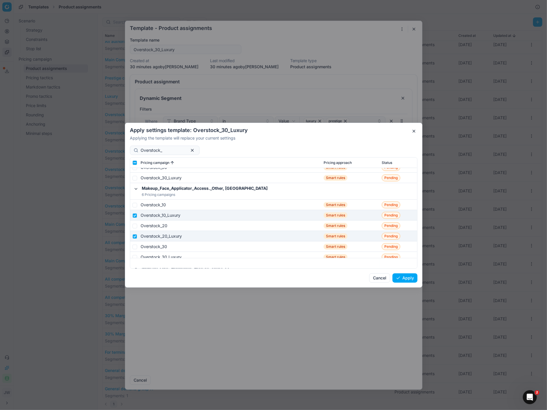
click at [136, 258] on td at bounding box center [134, 263] width 8 height 10
click at [135, 257] on input "checkbox" at bounding box center [134, 257] width 5 height 5
checkbox input "true"
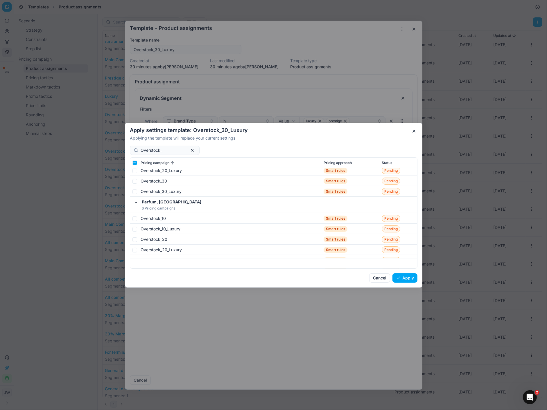
scroll to position [4501, 0]
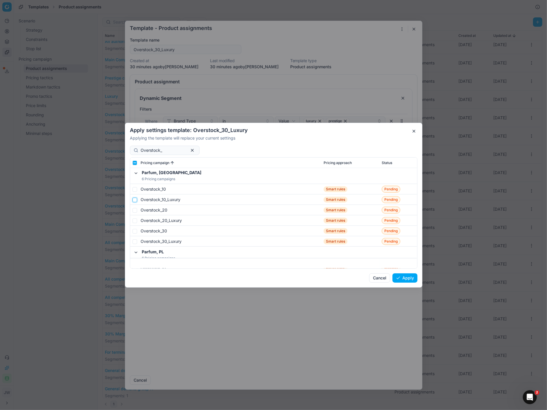
click at [135, 200] on input "checkbox" at bounding box center [134, 199] width 5 height 5
checkbox input "true"
click at [134, 221] on input "checkbox" at bounding box center [134, 220] width 5 height 5
checkbox input "true"
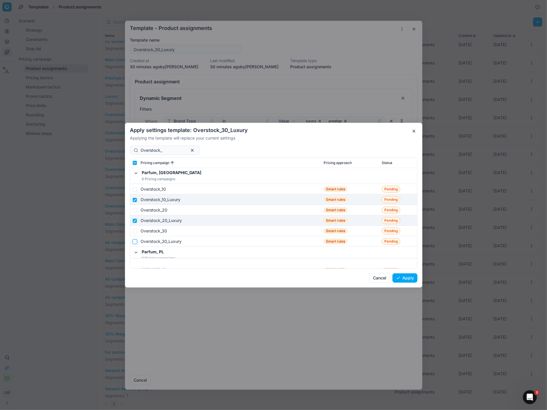
click at [135, 242] on input "checkbox" at bounding box center [134, 241] width 5 height 5
checkbox input "true"
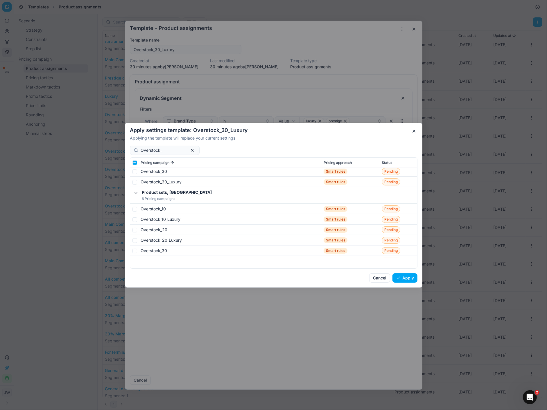
scroll to position [5430, 0]
click at [136, 218] on input "checkbox" at bounding box center [134, 218] width 5 height 5
checkbox input "true"
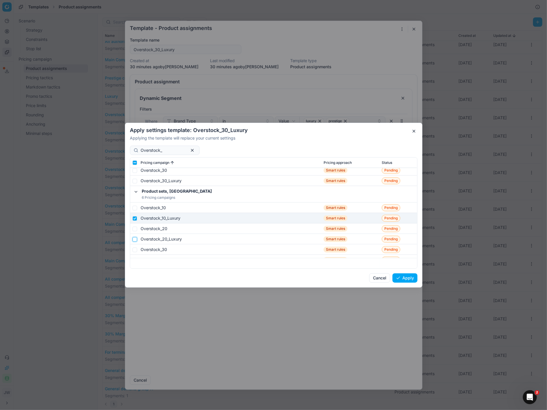
click at [136, 237] on input "checkbox" at bounding box center [134, 239] width 5 height 5
checkbox input "true"
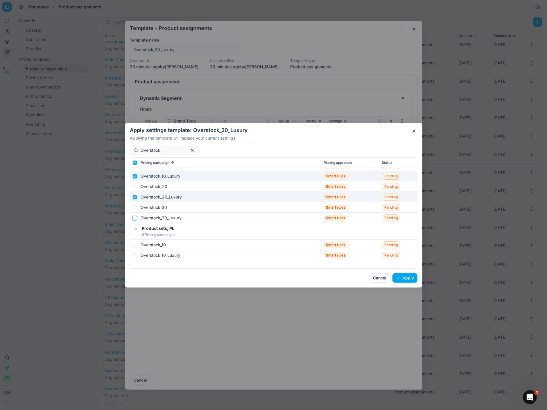
click at [135, 218] on input "checkbox" at bounding box center [134, 218] width 5 height 5
checkbox input "true"
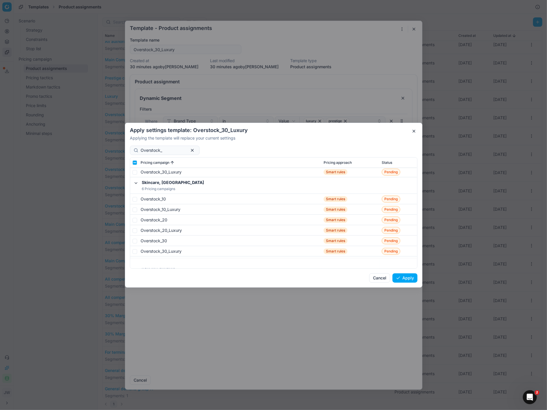
scroll to position [5755, 0]
click at [135, 208] on input "checkbox" at bounding box center [134, 209] width 5 height 5
checkbox input "true"
click at [135, 228] on input "checkbox" at bounding box center [134, 230] width 5 height 5
checkbox input "true"
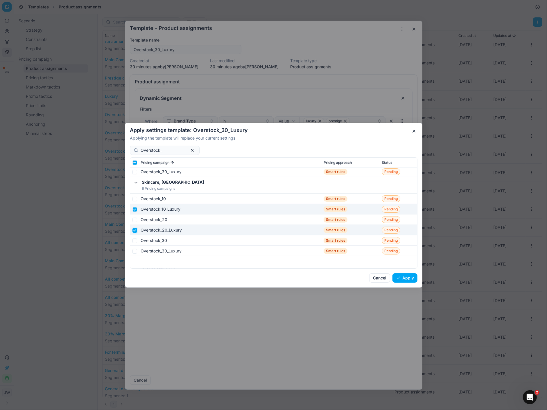
scroll to position [5782, 0]
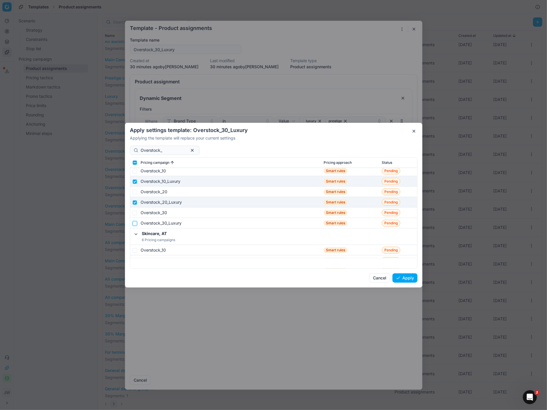
click at [135, 222] on input "checkbox" at bounding box center [134, 223] width 5 height 5
checkbox input "true"
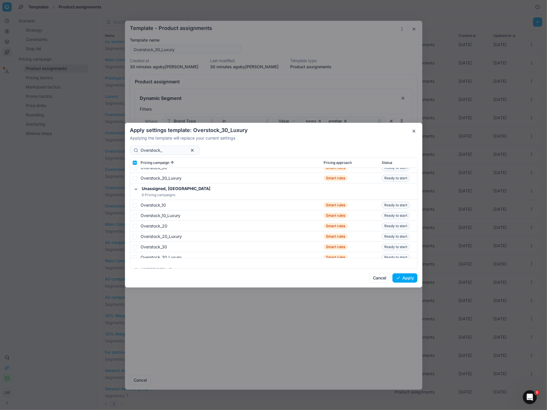
scroll to position [6839, 0]
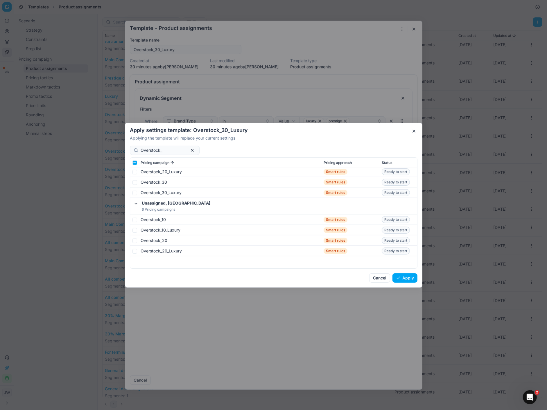
click at [403, 278] on button "Apply" at bounding box center [404, 277] width 25 height 9
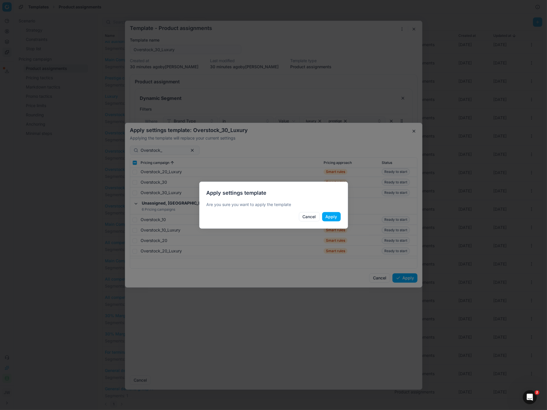
click at [332, 218] on button "Apply" at bounding box center [331, 216] width 19 height 9
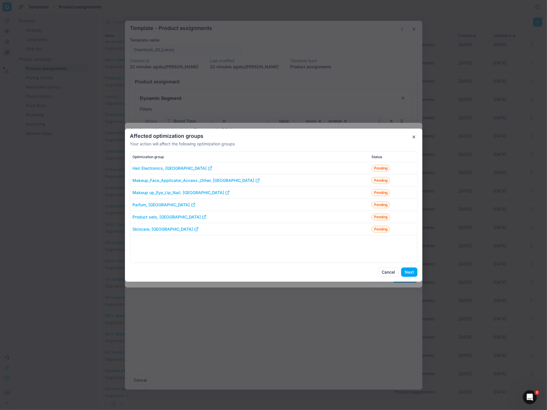
click at [408, 274] on button "Next" at bounding box center [409, 272] width 16 height 9
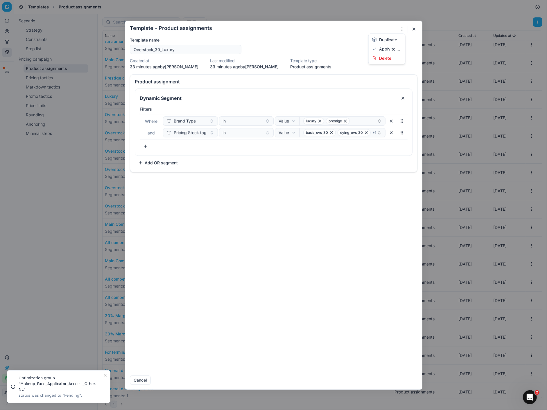
click at [400, 28] on button "button" at bounding box center [401, 29] width 7 height 7
click at [378, 48] on div "Apply to ..." at bounding box center [387, 48] width 34 height 9
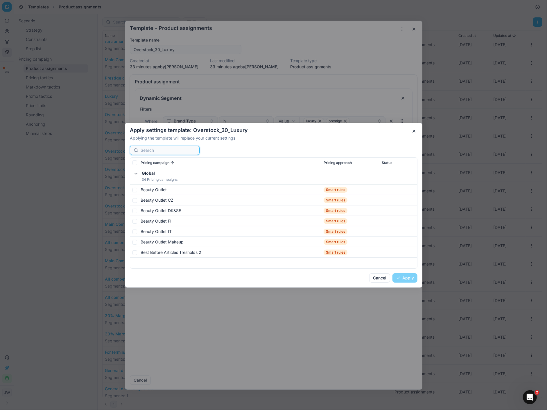
paste input "Overstock_"
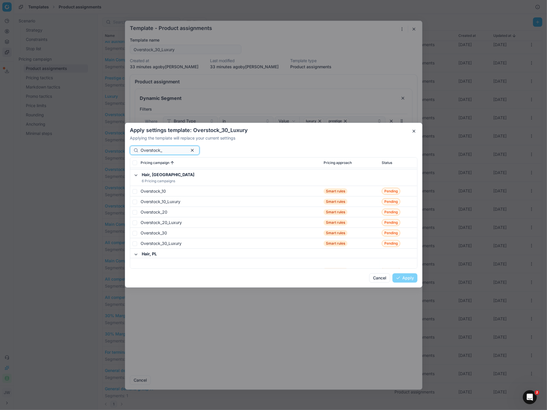
scroll to position [1657, 0]
type input "Overstock_"
click at [136, 200] on input "checkbox" at bounding box center [134, 201] width 5 height 5
checkbox input "true"
click at [134, 220] on input "checkbox" at bounding box center [134, 222] width 5 height 5
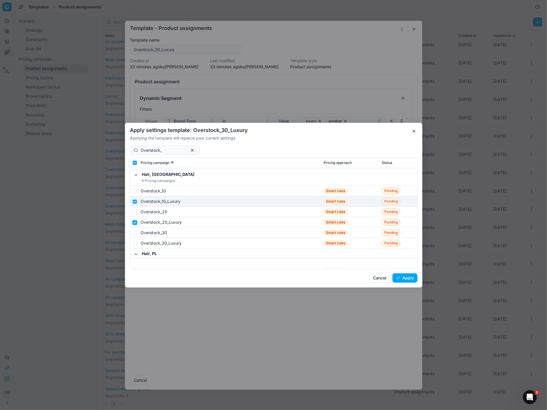
checkbox input "true"
click at [136, 242] on input "checkbox" at bounding box center [134, 243] width 5 height 5
checkbox input "true"
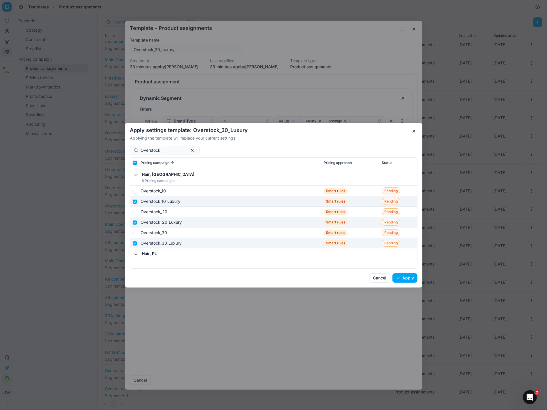
click at [405, 278] on button "Apply" at bounding box center [404, 277] width 25 height 9
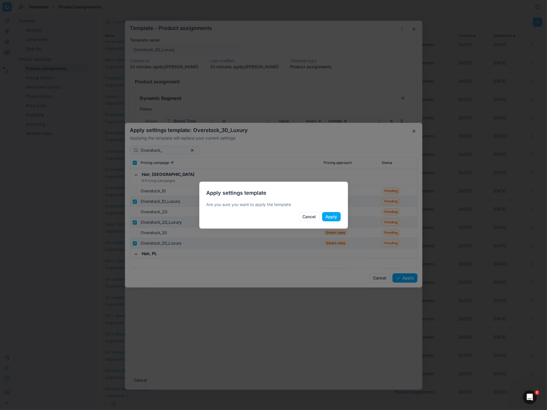
click at [332, 218] on button "Apply" at bounding box center [331, 216] width 19 height 9
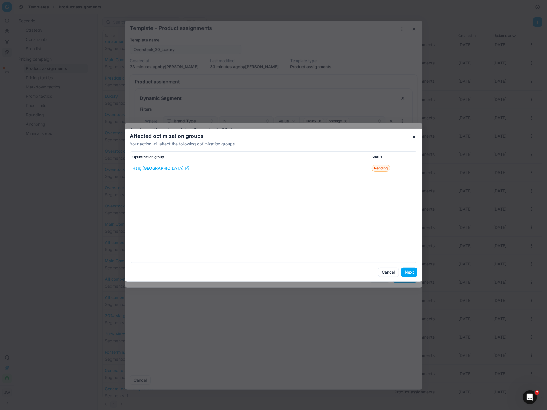
click at [408, 273] on button "Next" at bounding box center [409, 272] width 16 height 9
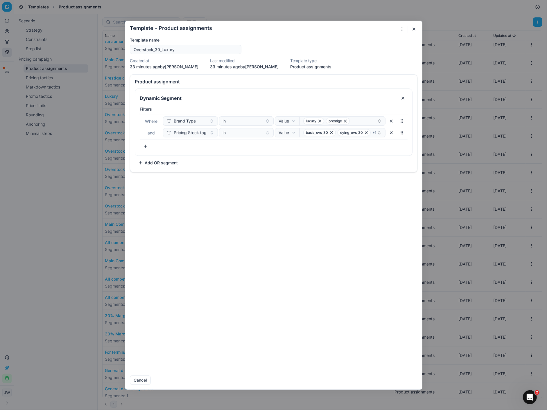
click at [414, 30] on button "button" at bounding box center [413, 29] width 7 height 7
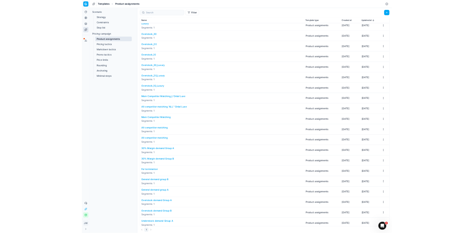
scroll to position [102, 0]
